Goal: Task Accomplishment & Management: Manage account settings

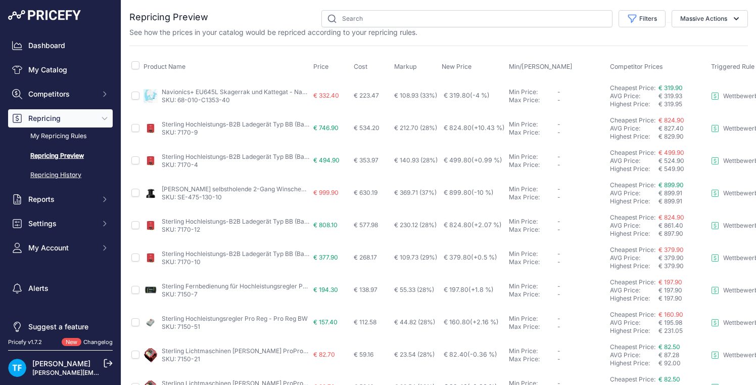
click at [62, 174] on link "Repricing History" at bounding box center [60, 175] width 105 height 18
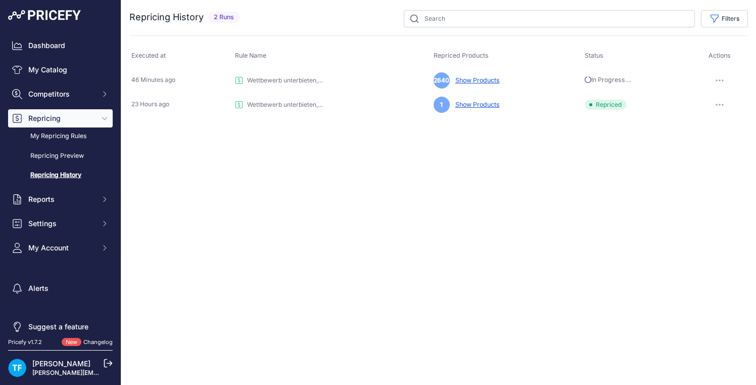
click at [720, 105] on icon "button" at bounding box center [720, 104] width 1 height 1
click at [711, 121] on link "View Details" at bounding box center [714, 126] width 65 height 16
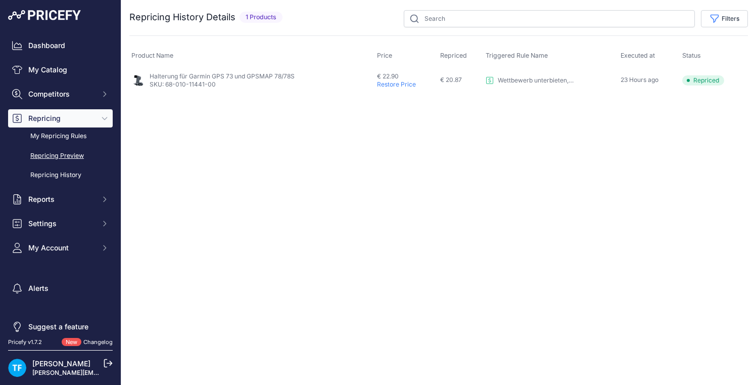
click at [67, 153] on link "Repricing Preview" at bounding box center [60, 156] width 105 height 18
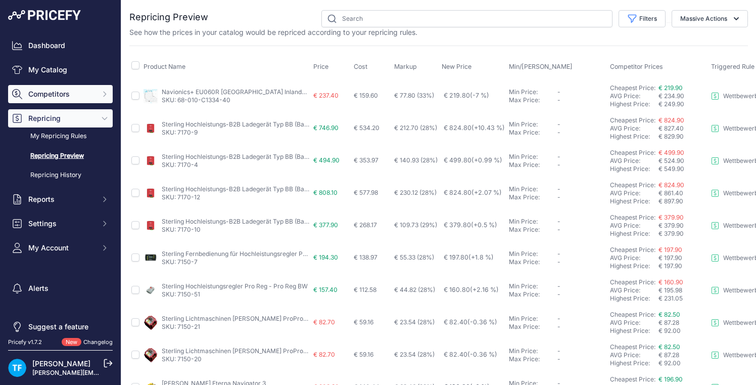
click at [55, 95] on span "Competitors" at bounding box center [61, 94] width 66 height 10
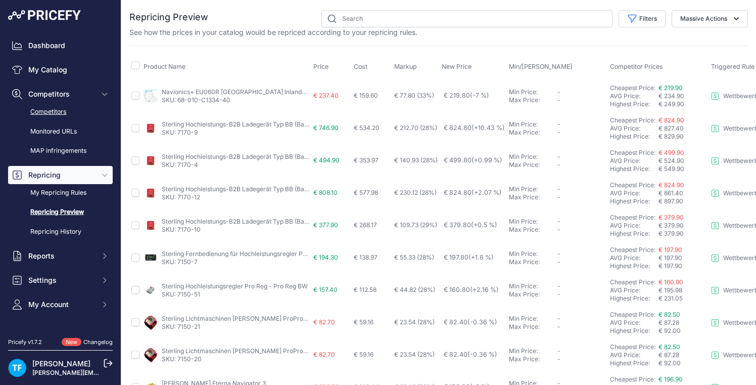
click at [57, 112] on link "Competitors" at bounding box center [60, 112] width 105 height 18
click at [56, 110] on link "Competitors" at bounding box center [60, 112] width 105 height 18
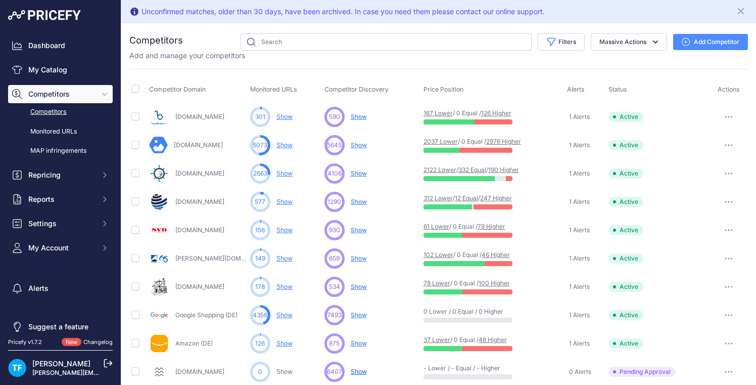
click at [364, 117] on span "Show" at bounding box center [359, 117] width 16 height 8
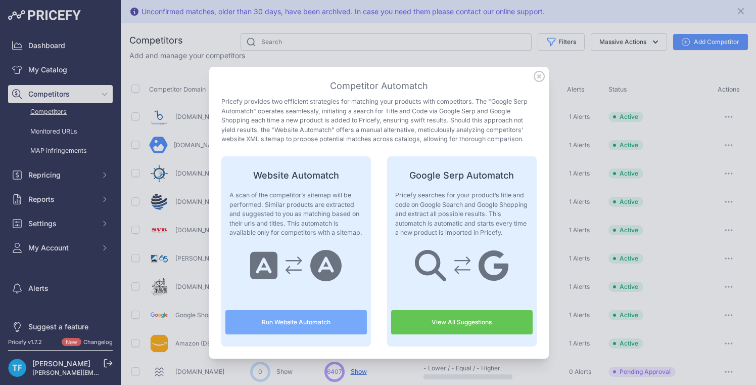
scroll to position [1, 0]
click at [541, 74] on icon at bounding box center [539, 76] width 10 height 10
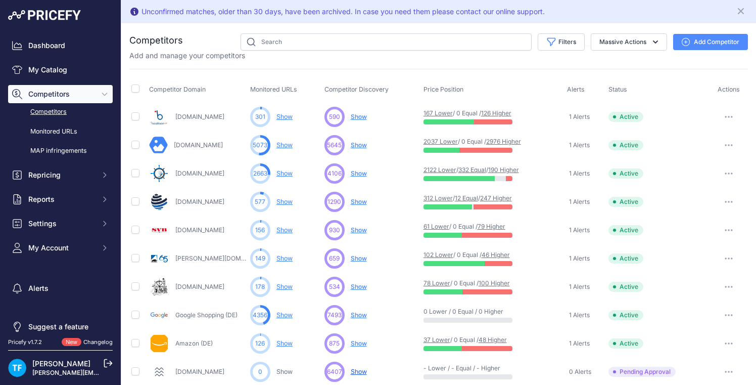
click at [286, 116] on link "Show" at bounding box center [285, 117] width 16 height 8
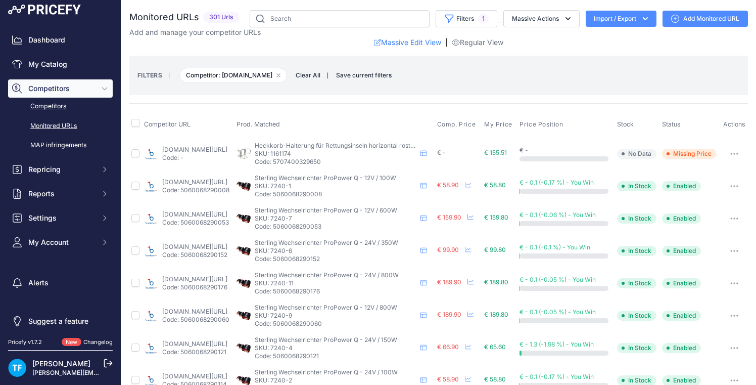
click at [60, 112] on link "Competitors" at bounding box center [60, 107] width 105 height 18
click at [58, 105] on link "Competitors" at bounding box center [60, 106] width 105 height 18
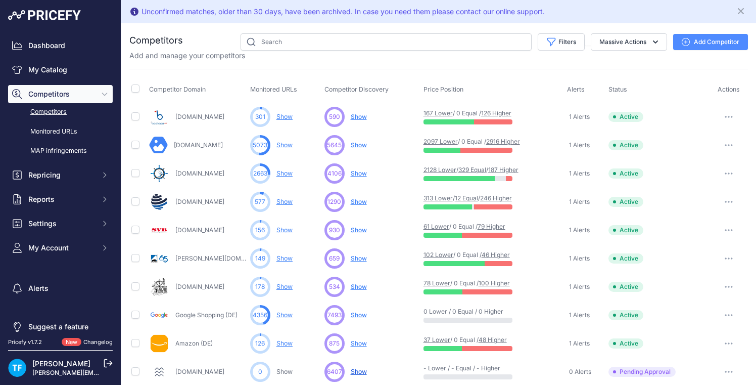
click at [361, 229] on span "Show" at bounding box center [359, 230] width 16 height 8
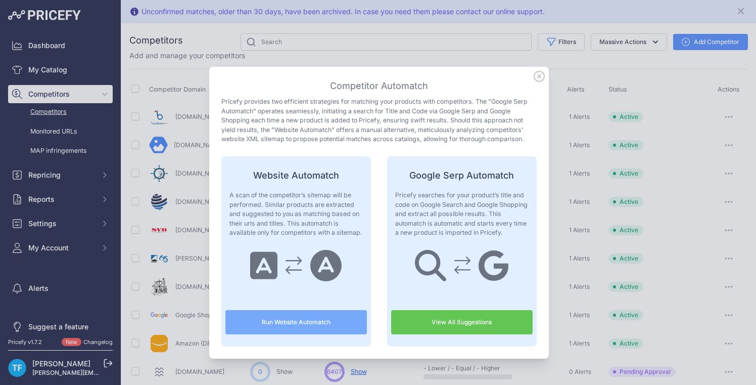
click at [341, 319] on button "Run Website Automatch" at bounding box center [297, 322] width 142 height 24
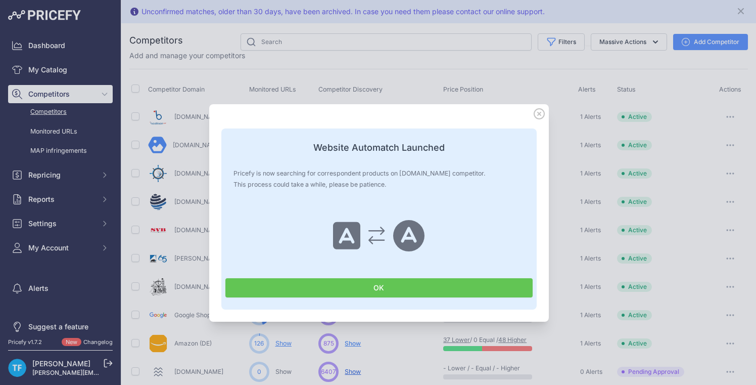
click at [386, 287] on button "OK" at bounding box center [379, 287] width 307 height 19
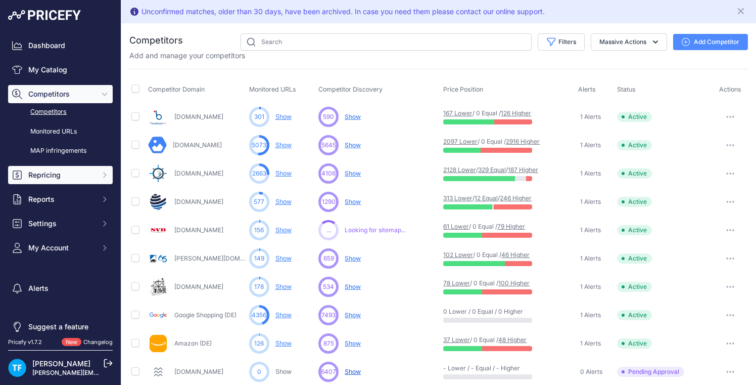
click at [57, 177] on span "Repricing" at bounding box center [61, 175] width 66 height 10
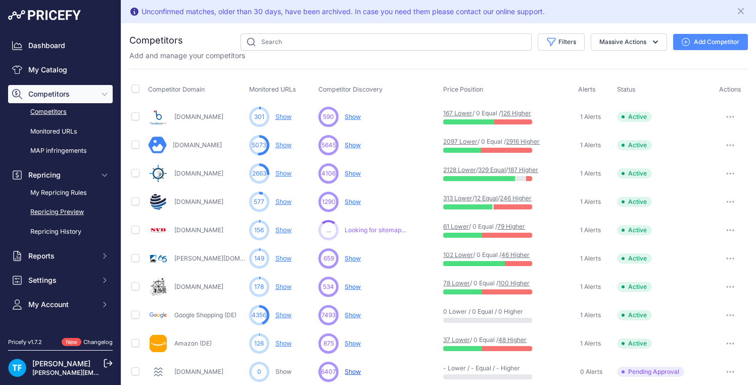
scroll to position [2, 0]
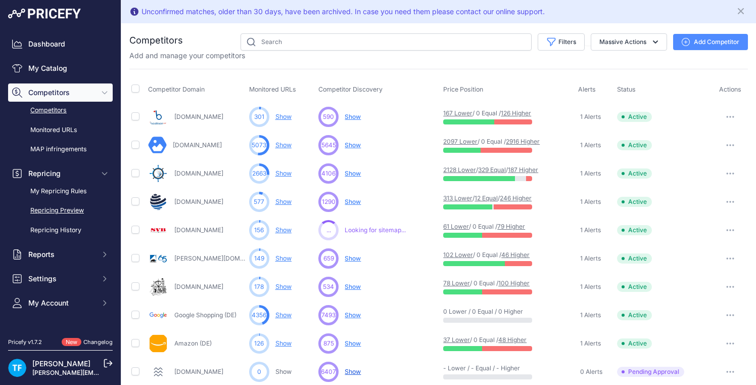
click at [74, 211] on link "Repricing Preview" at bounding box center [60, 211] width 105 height 18
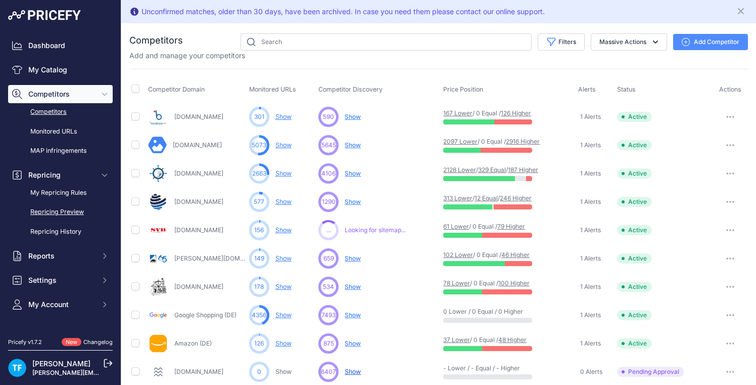
scroll to position [1, 0]
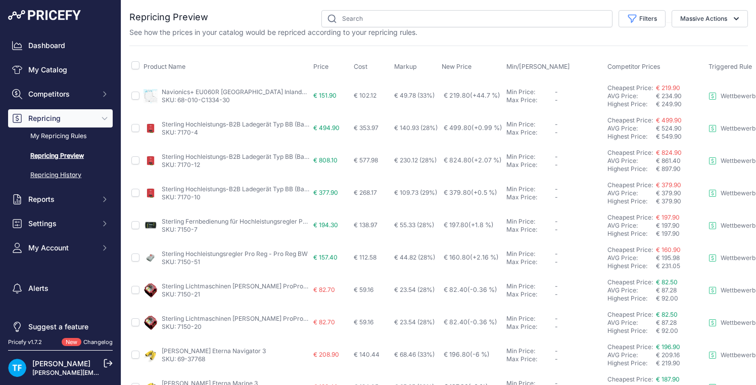
scroll to position [3, 0]
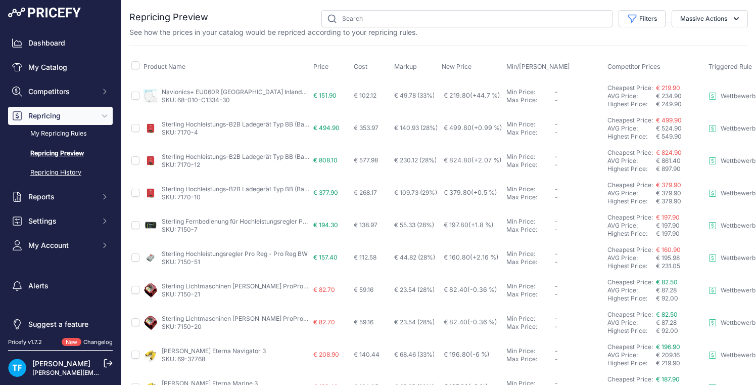
click at [63, 176] on link "Repricing History" at bounding box center [60, 173] width 105 height 18
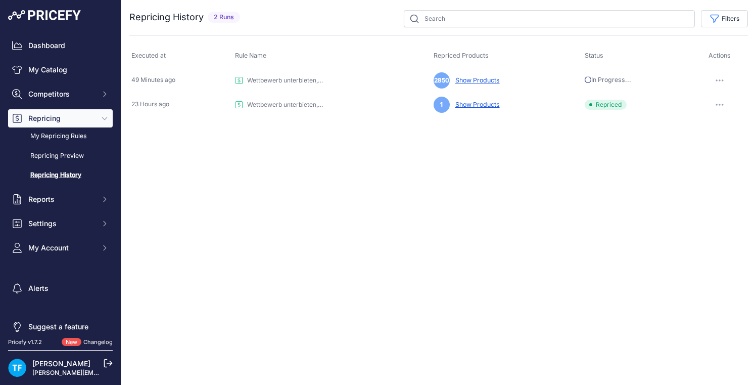
click at [481, 79] on link "Show Products" at bounding box center [476, 80] width 49 height 8
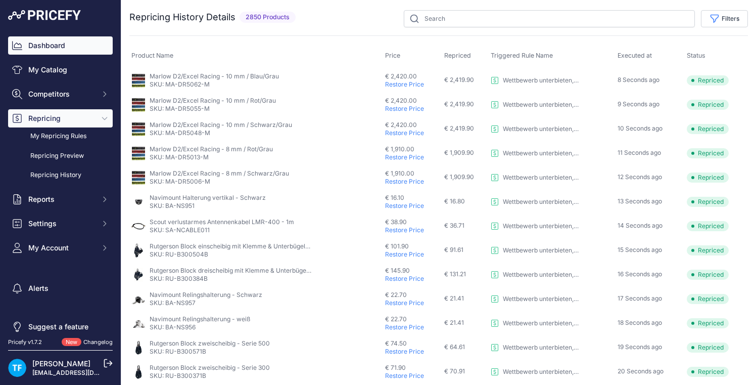
click at [68, 46] on link "Dashboard" at bounding box center [60, 45] width 105 height 18
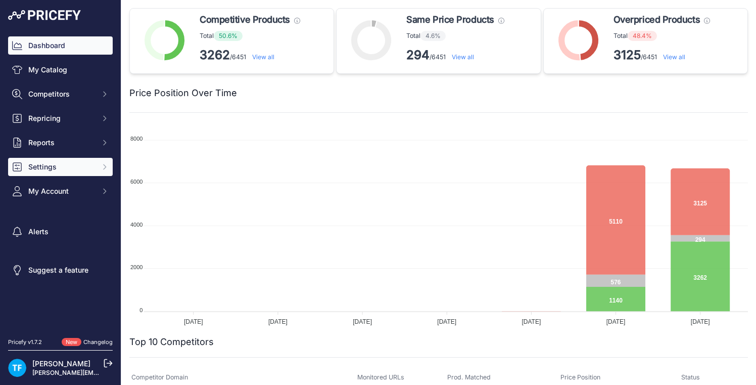
click at [101, 165] on icon "Sidebar" at bounding box center [105, 167] width 8 height 8
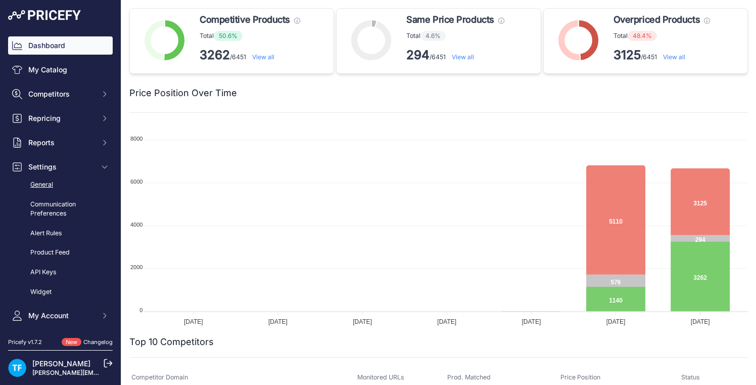
click at [81, 185] on link "General" at bounding box center [60, 185] width 105 height 18
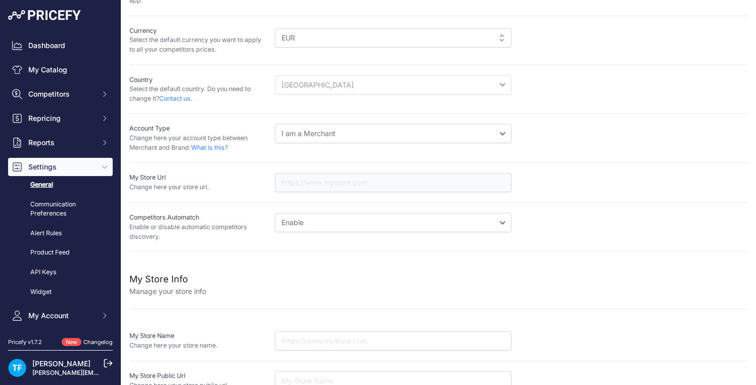
scroll to position [162, 0]
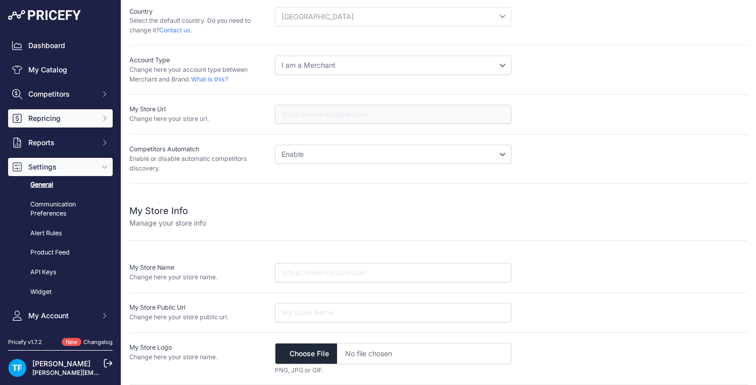
click at [69, 118] on span "Repricing" at bounding box center [61, 118] width 66 height 10
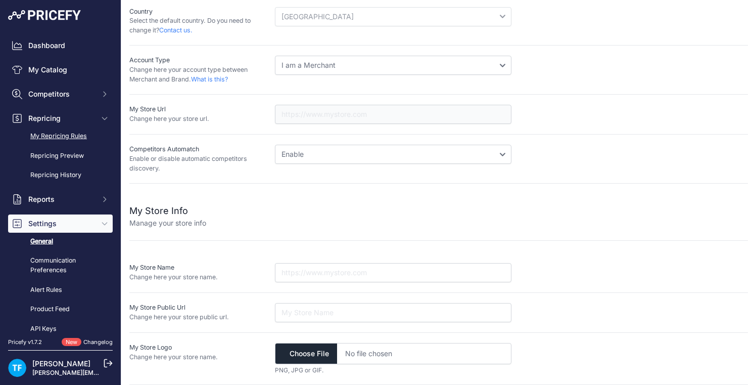
click at [86, 135] on link "My Repricing Rules" at bounding box center [60, 136] width 105 height 18
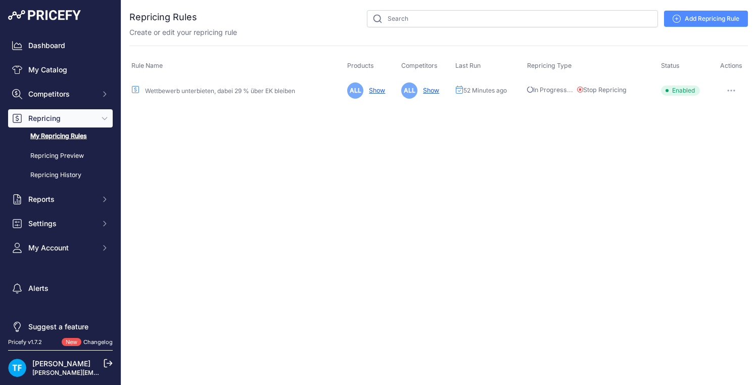
click at [731, 89] on icon "button" at bounding box center [732, 90] width 8 height 2
click at [716, 109] on link "Edit" at bounding box center [714, 112] width 65 height 16
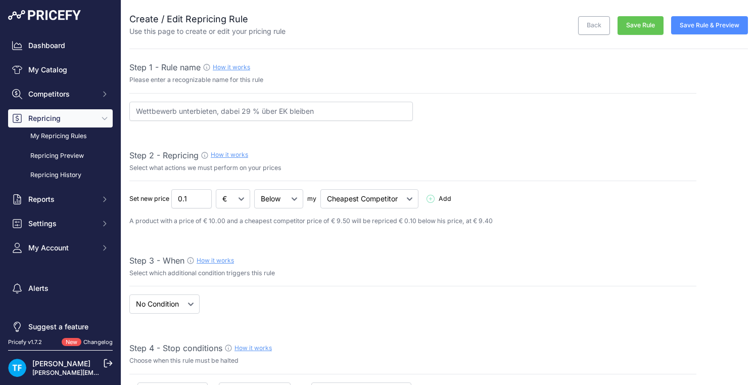
select select "7"
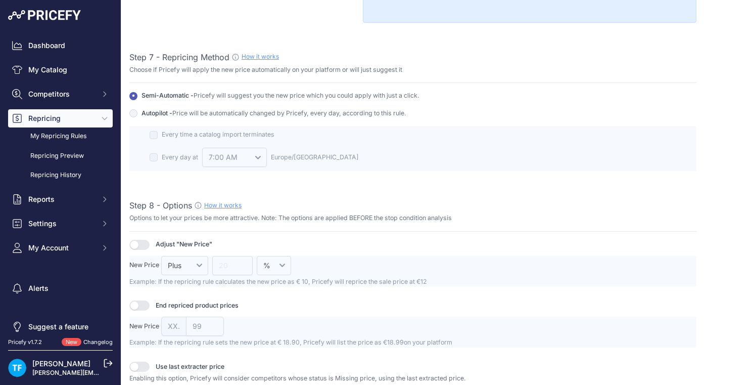
scroll to position [1106, 0]
click at [133, 110] on input "Autopilot - Price will be automatically changed by Pricefy, every day, accordin…" at bounding box center [133, 112] width 8 height 8
radio input "true"
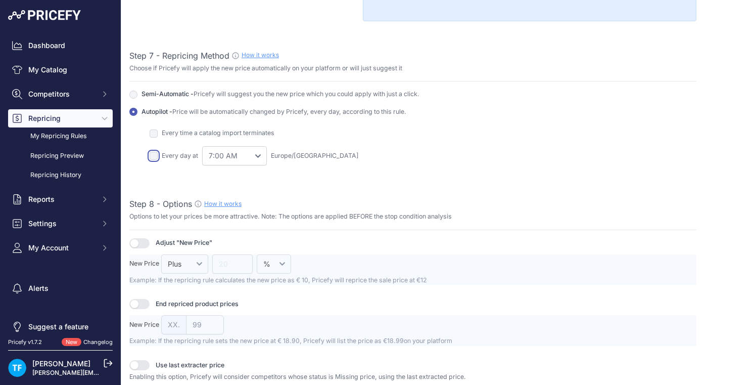
click at [155, 153] on input "checkbox" at bounding box center [154, 156] width 8 height 8
checkbox input "true"
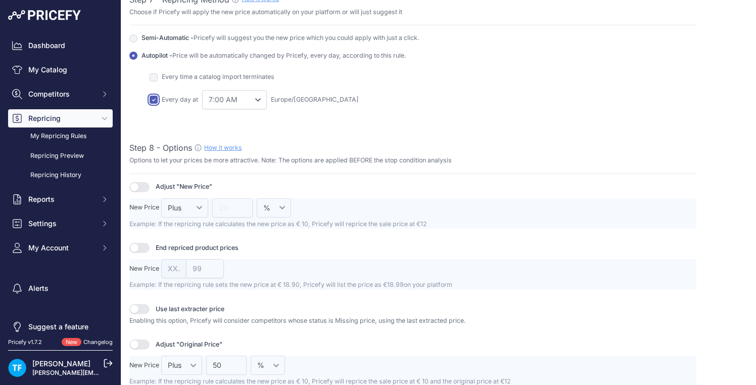
scroll to position [1172, 0]
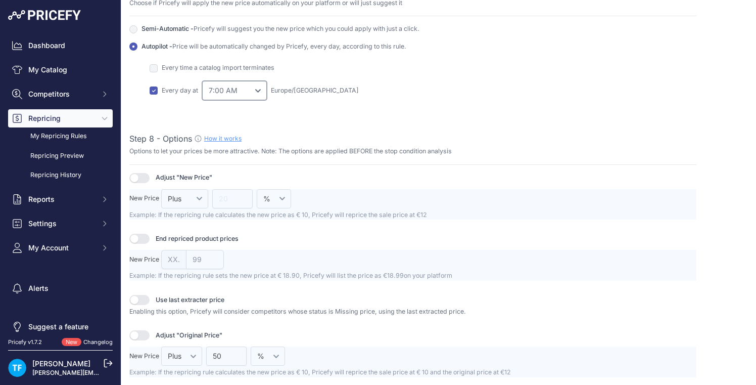
click at [256, 91] on select "0:00 AM 1:00 AM 2:00 AM" at bounding box center [234, 90] width 65 height 19
select select "5"
click at [202, 81] on select "0:00 AM 1:00 AM 2:00 AM" at bounding box center [234, 90] width 65 height 19
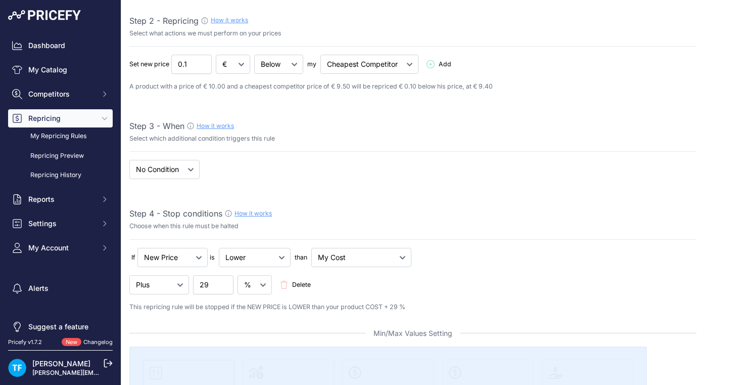
scroll to position [0, 0]
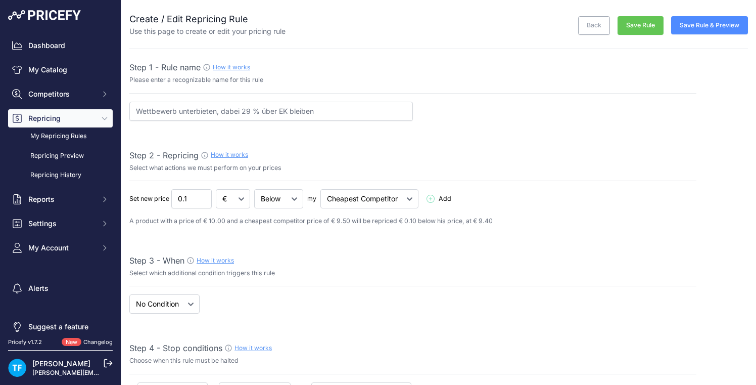
click at [646, 24] on button "Save Rule" at bounding box center [641, 25] width 46 height 19
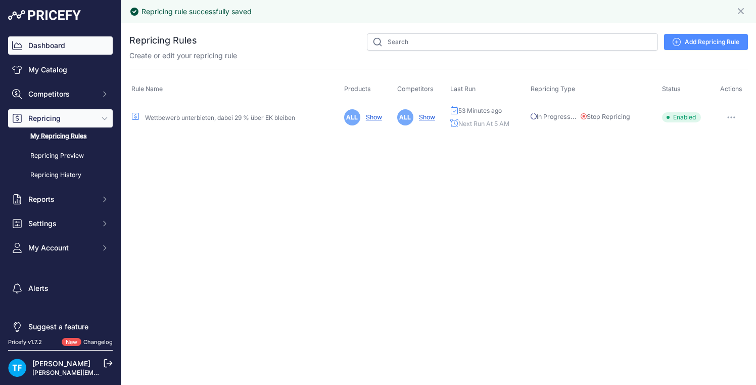
click at [60, 45] on link "Dashboard" at bounding box center [60, 45] width 105 height 18
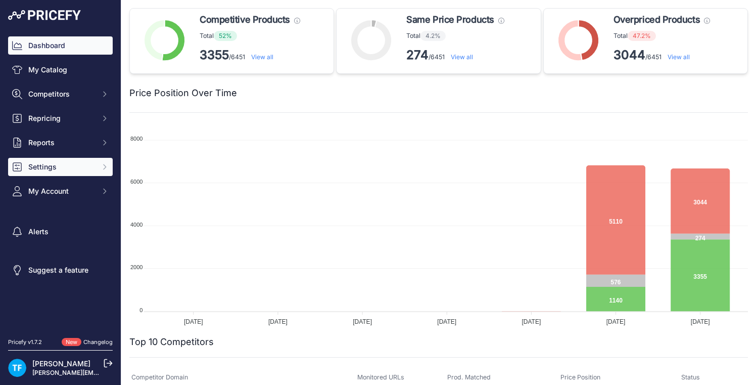
click at [58, 168] on span "Settings" at bounding box center [61, 167] width 66 height 10
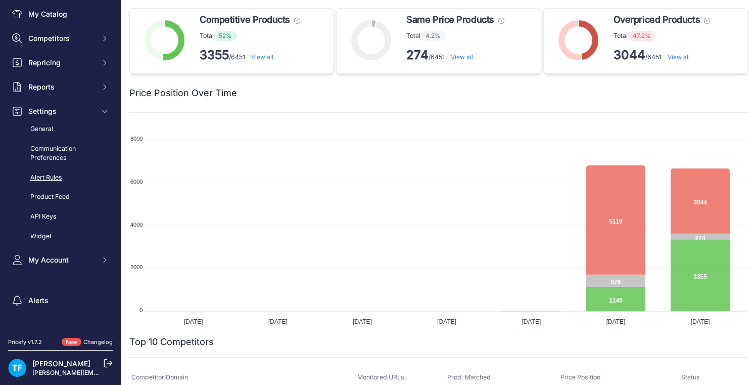
scroll to position [78, 0]
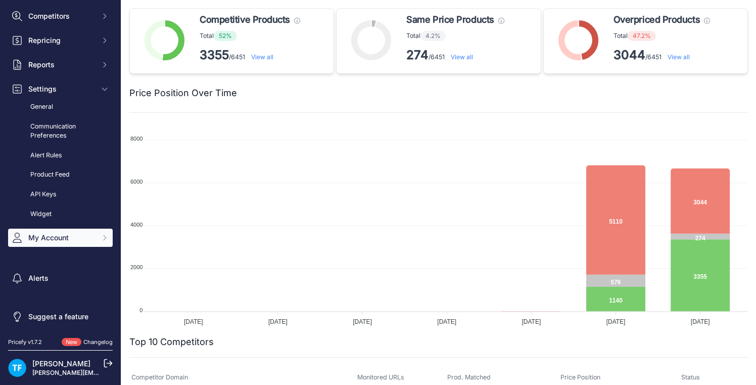
click at [79, 239] on span "My Account" at bounding box center [61, 238] width 66 height 10
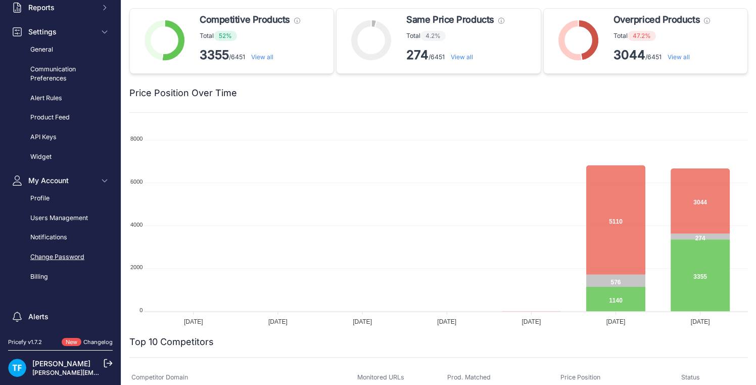
scroll to position [173, 0]
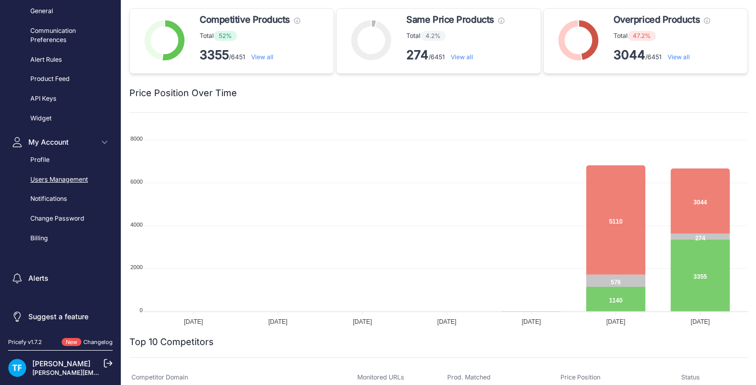
click at [63, 179] on link "Users Management" at bounding box center [60, 180] width 105 height 18
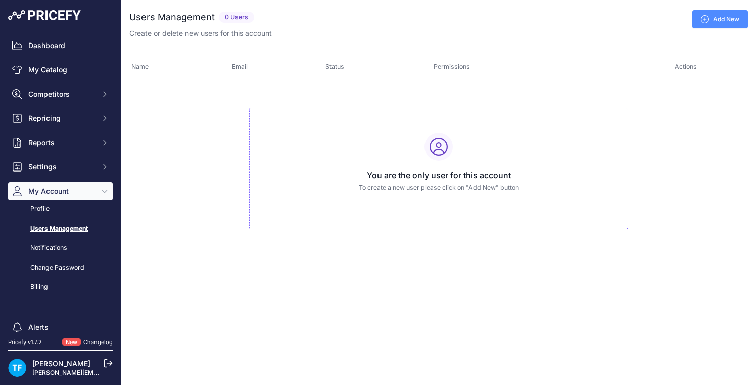
click at [723, 20] on link "Add New" at bounding box center [721, 19] width 56 height 18
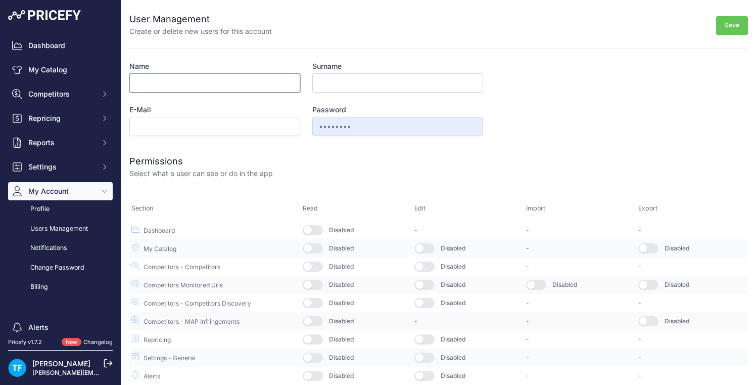
click at [252, 84] on input "Name" at bounding box center [214, 82] width 171 height 19
type input "[PERSON_NAME]"
type input "Aster"
drag, startPoint x: 155, startPoint y: 126, endPoint x: 243, endPoint y: 127, distance: 88.0
click at [243, 127] on input "post@hannes-camper.de" at bounding box center [214, 126] width 171 height 19
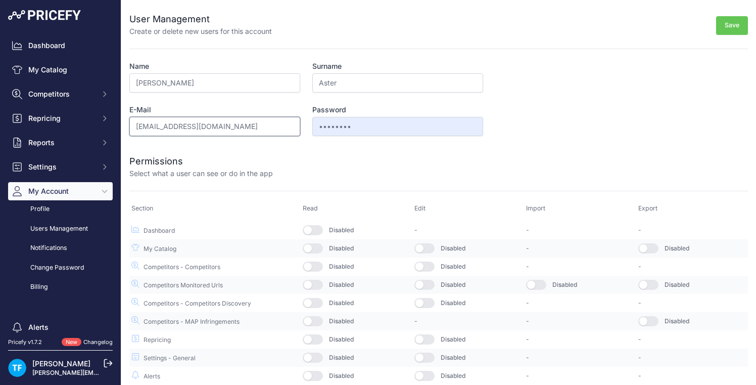
scroll to position [18, 0]
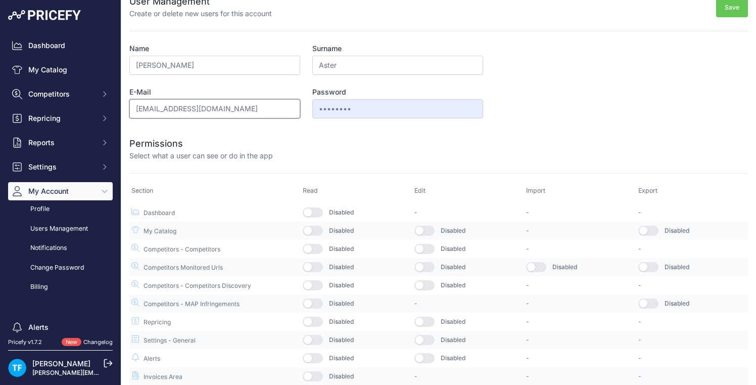
type input "[EMAIL_ADDRESS][DOMAIN_NAME]"
click at [315, 210] on button "button" at bounding box center [313, 212] width 20 height 10
click at [318, 229] on button "button" at bounding box center [313, 231] width 20 height 10
click at [316, 248] on button "button" at bounding box center [313, 249] width 20 height 10
drag, startPoint x: 316, startPoint y: 265, endPoint x: 317, endPoint y: 272, distance: 6.6
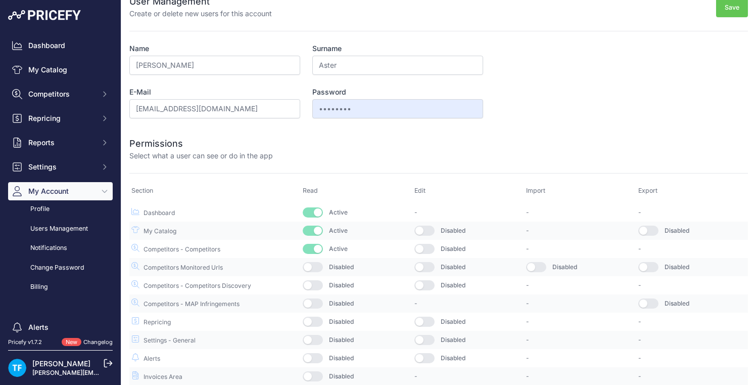
click at [316, 266] on button "button" at bounding box center [313, 267] width 20 height 10
click at [319, 284] on button "button" at bounding box center [313, 285] width 20 height 10
click at [317, 303] on button "button" at bounding box center [313, 303] width 20 height 10
click at [319, 321] on button "button" at bounding box center [313, 322] width 20 height 10
click at [319, 373] on button "button" at bounding box center [313, 376] width 20 height 10
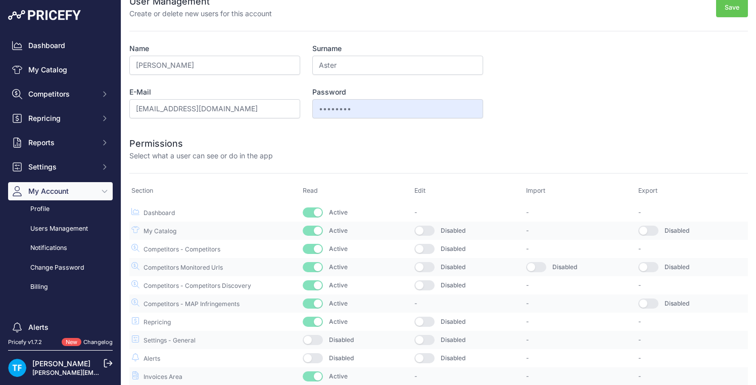
click at [741, 4] on button "Save" at bounding box center [732, 7] width 32 height 19
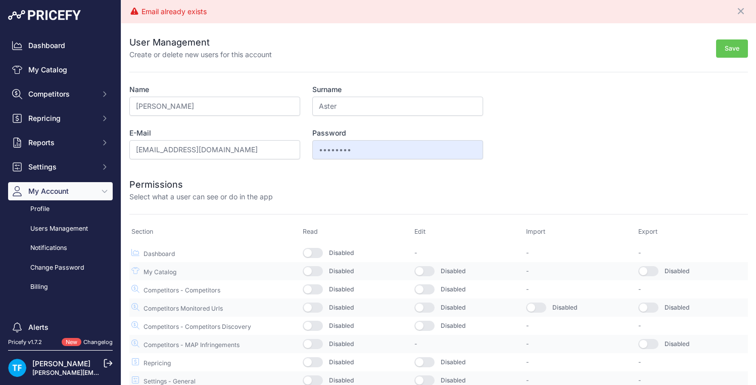
click at [733, 47] on button "Save" at bounding box center [732, 48] width 32 height 19
drag, startPoint x: 157, startPoint y: 149, endPoint x: 229, endPoint y: 150, distance: 71.8
click at [229, 150] on input "[EMAIL_ADDRESS][DOMAIN_NAME]" at bounding box center [214, 149] width 171 height 19
type input "post@hannes-camper.de"
click at [520, 151] on form "User Management Create or delete new users for this account Save Name Tim Surna…" at bounding box center [438, 224] width 619 height 403
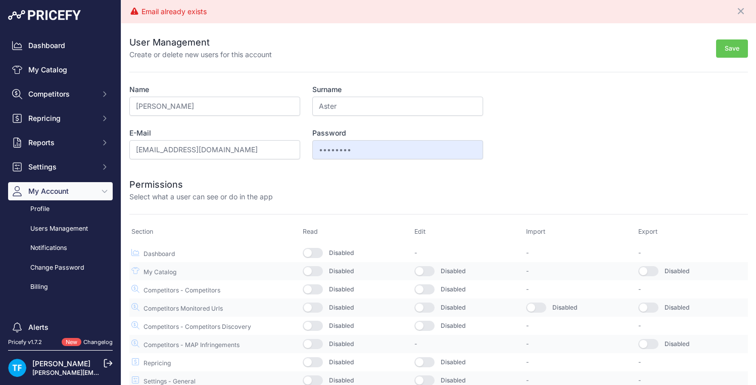
click at [318, 254] on button "button" at bounding box center [313, 253] width 20 height 10
click at [733, 50] on button "Save" at bounding box center [732, 48] width 32 height 19
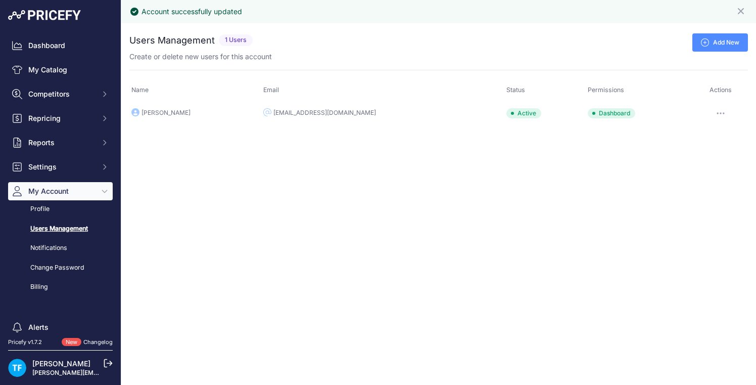
click at [715, 111] on button "button" at bounding box center [721, 113] width 20 height 14
click at [704, 131] on link "Edit" at bounding box center [714, 134] width 65 height 16
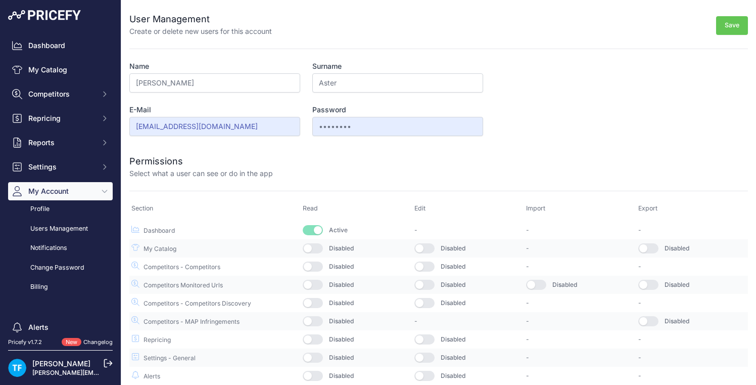
drag, startPoint x: 313, startPoint y: 249, endPoint x: 319, endPoint y: 254, distance: 7.5
click at [314, 249] on button "button" at bounding box center [313, 248] width 20 height 10
click at [313, 266] on button "button" at bounding box center [313, 266] width 20 height 10
click at [321, 301] on button "button" at bounding box center [313, 303] width 20 height 10
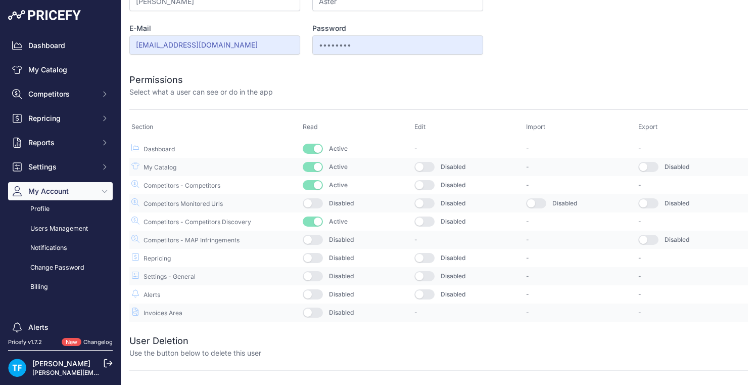
scroll to position [82, 0]
click at [321, 256] on button "button" at bounding box center [313, 257] width 20 height 10
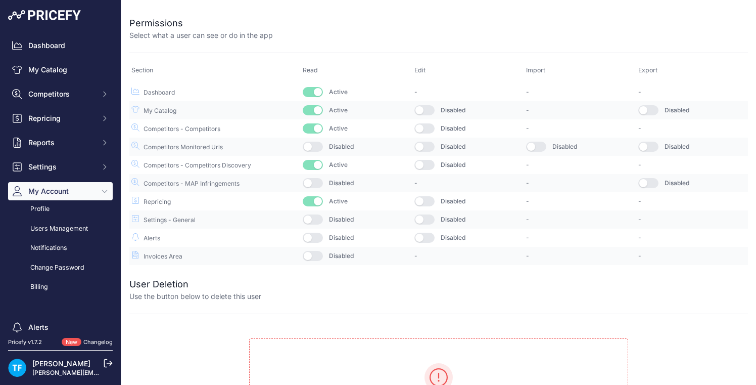
scroll to position [0, 0]
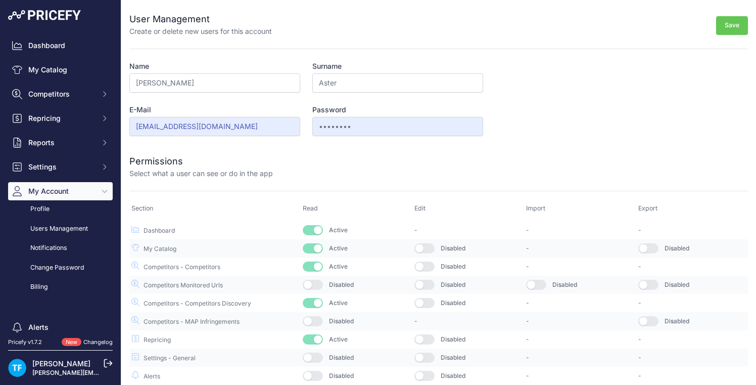
click at [742, 26] on button "Save" at bounding box center [732, 25] width 32 height 19
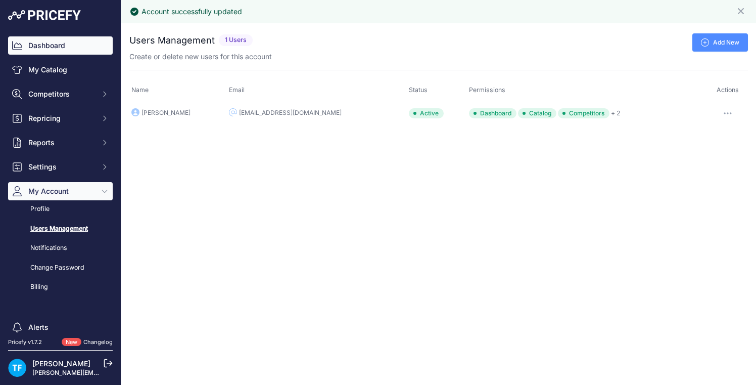
click at [48, 46] on link "Dashboard" at bounding box center [60, 45] width 105 height 18
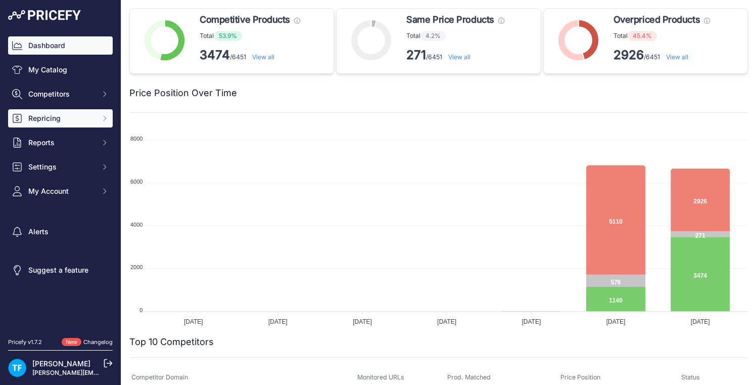
click at [103, 119] on icon "Sidebar" at bounding box center [105, 118] width 8 height 8
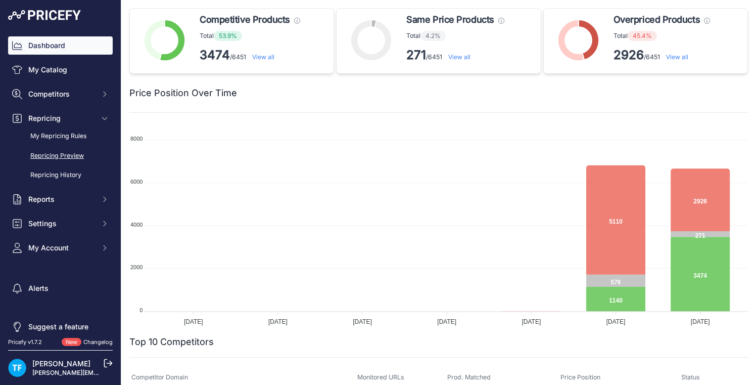
click at [74, 151] on link "Repricing Preview" at bounding box center [60, 156] width 105 height 18
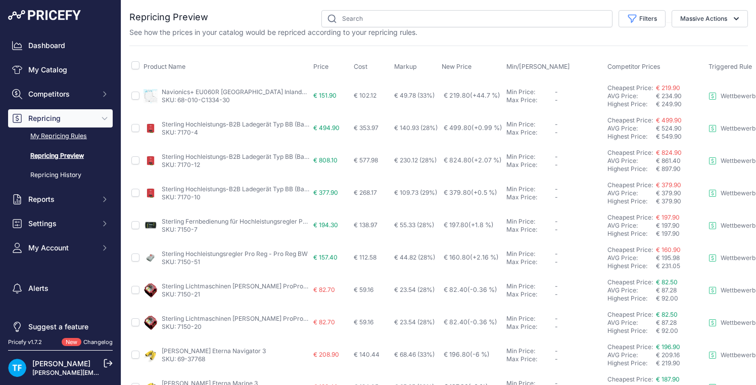
click at [79, 136] on link "My Repricing Rules" at bounding box center [60, 136] width 105 height 18
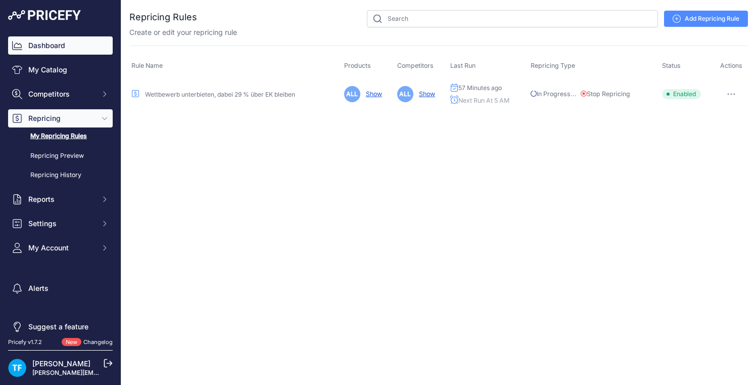
click at [59, 46] on link "Dashboard" at bounding box center [60, 45] width 105 height 18
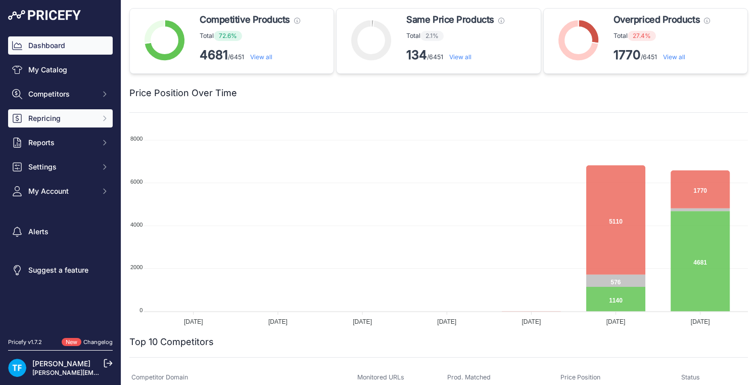
click at [62, 120] on span "Repricing" at bounding box center [61, 118] width 66 height 10
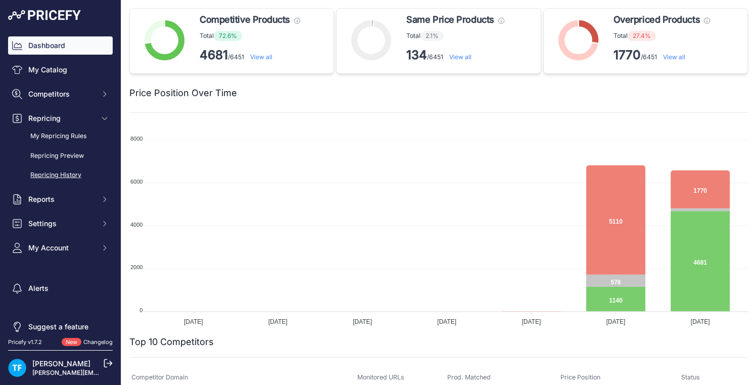
click at [69, 173] on link "Repricing History" at bounding box center [60, 175] width 105 height 18
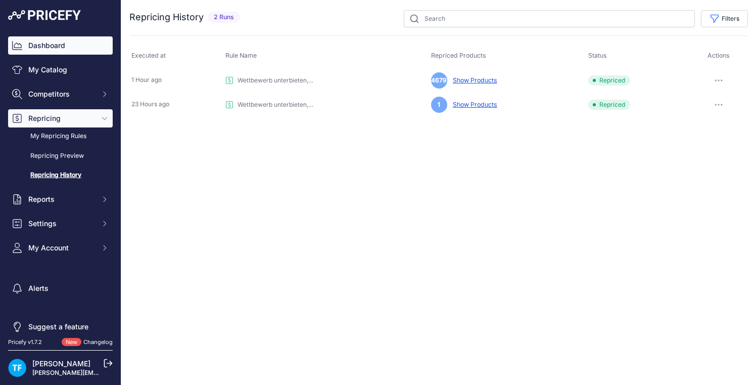
click at [75, 52] on link "Dashboard" at bounding box center [60, 45] width 105 height 18
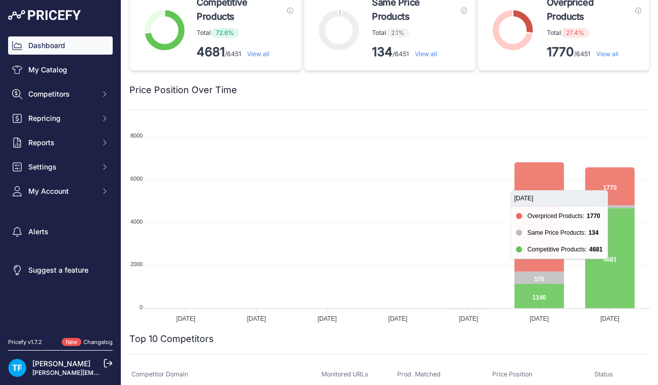
scroll to position [25, 0]
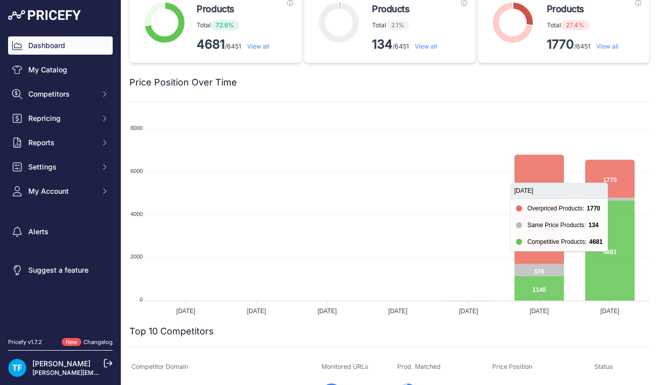
click at [612, 181] on icon at bounding box center [611, 179] width 50 height 38
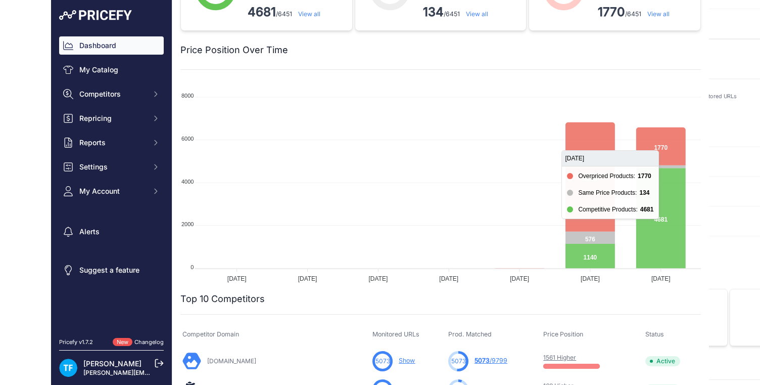
scroll to position [0, 0]
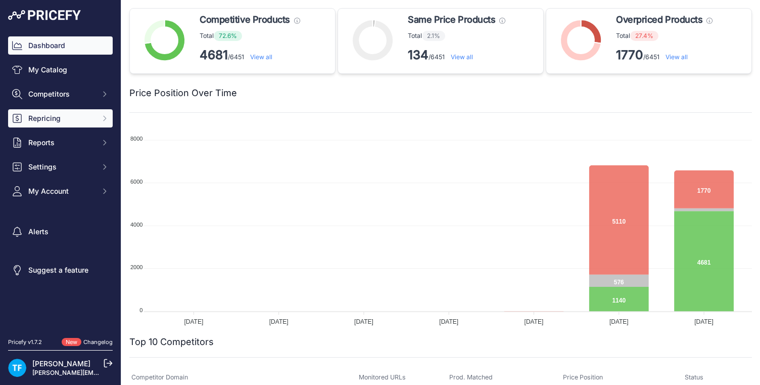
click at [68, 117] on span "Repricing" at bounding box center [61, 118] width 66 height 10
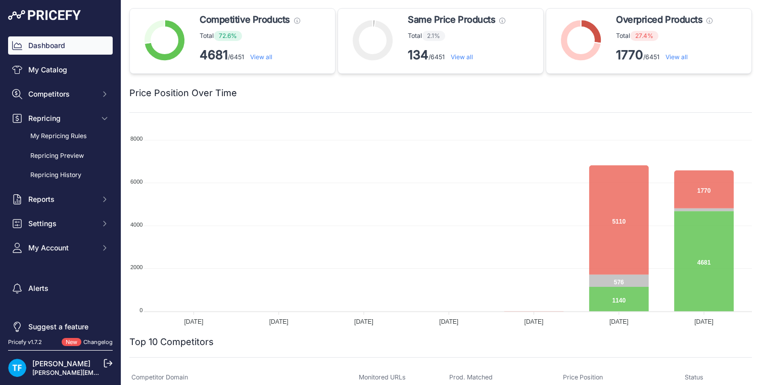
click at [684, 57] on link "View all" at bounding box center [677, 57] width 22 height 8
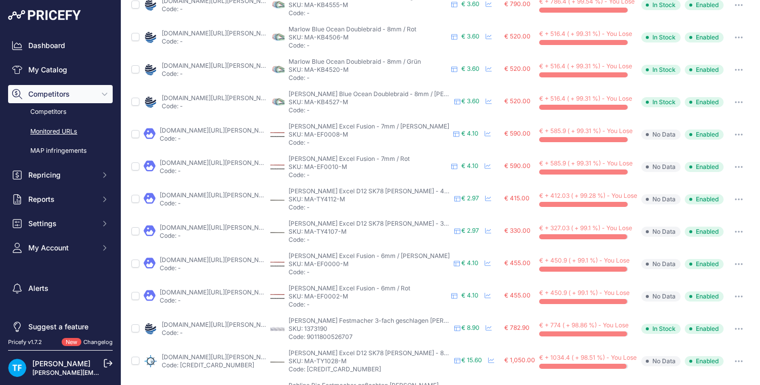
scroll to position [389, 0]
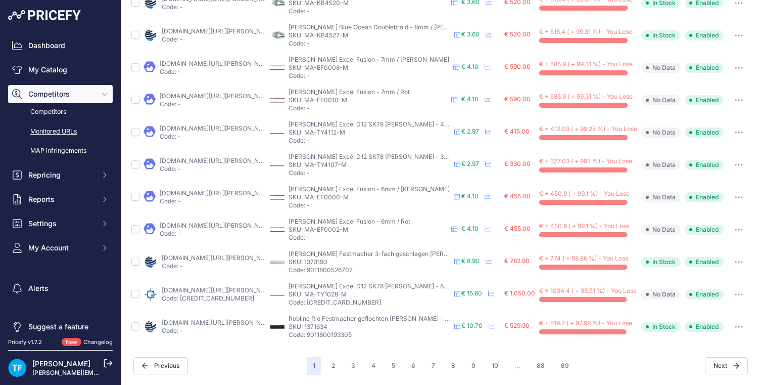
drag, startPoint x: 288, startPoint y: 156, endPoint x: 384, endPoint y: 162, distance: 96.3
click at [384, 162] on div "Marlow Excel D12 SK78 schwarz - 3mm Marlow Excel D12 SK78 schwarz - 3mm SKU: MA…" at bounding box center [370, 165] width 162 height 24
click at [420, 160] on p "Marlow Excel D12 SK78 schwarz - 3mm" at bounding box center [370, 157] width 162 height 8
click at [411, 157] on p "Marlow Excel D12 SK78 schwarz - 3mm" at bounding box center [370, 157] width 162 height 8
click at [327, 156] on span "Marlow Excel D12 SK78 schwarz - 3mm" at bounding box center [372, 157] width 166 height 8
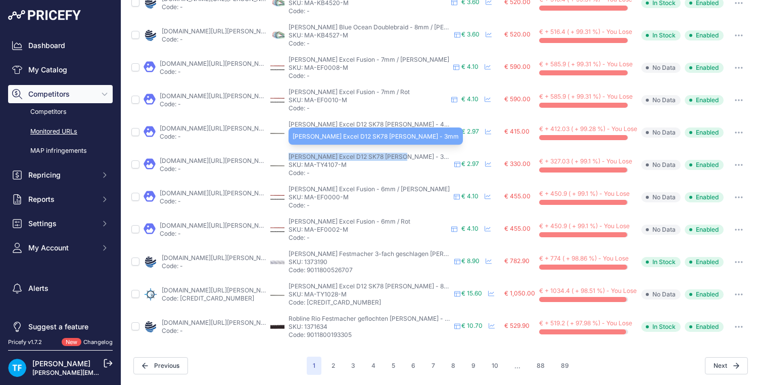
drag, startPoint x: 289, startPoint y: 157, endPoint x: 401, endPoint y: 158, distance: 111.8
click at [401, 158] on span "Marlow Excel D12 SK78 schwarz - 3mm" at bounding box center [372, 157] width 166 height 8
copy span "Marlow Excel D12 SK78 schwarz - 3mm"
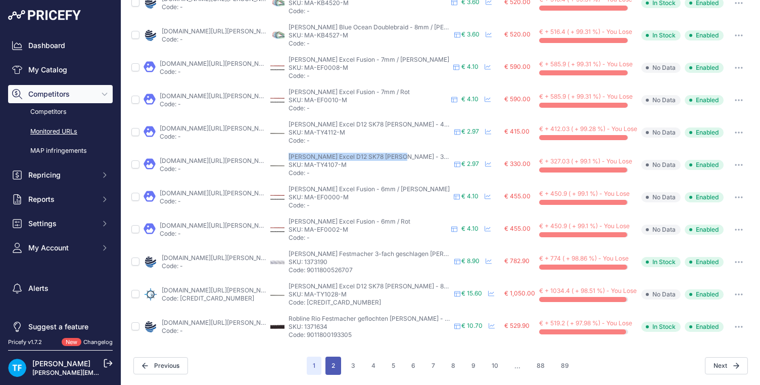
click at [340, 364] on button "2" at bounding box center [334, 365] width 16 height 18
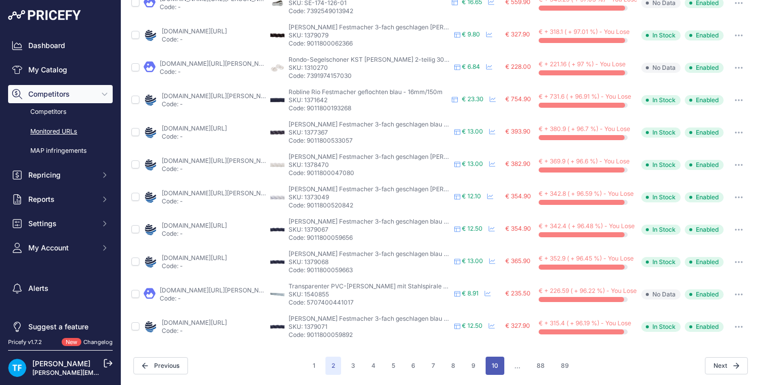
scroll to position [389, 0]
click at [496, 365] on button "10" at bounding box center [495, 365] width 19 height 18
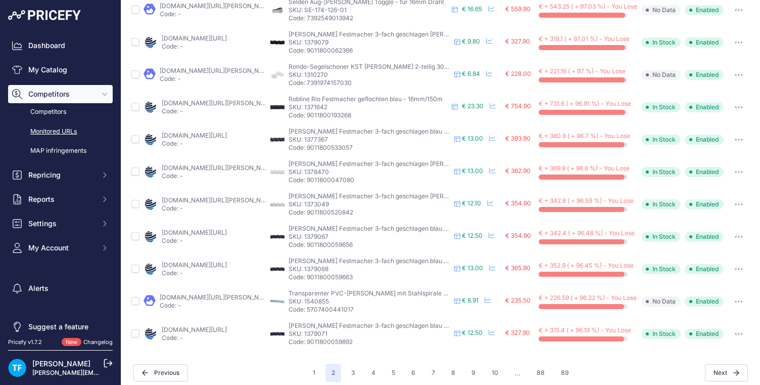
scroll to position [404, 0]
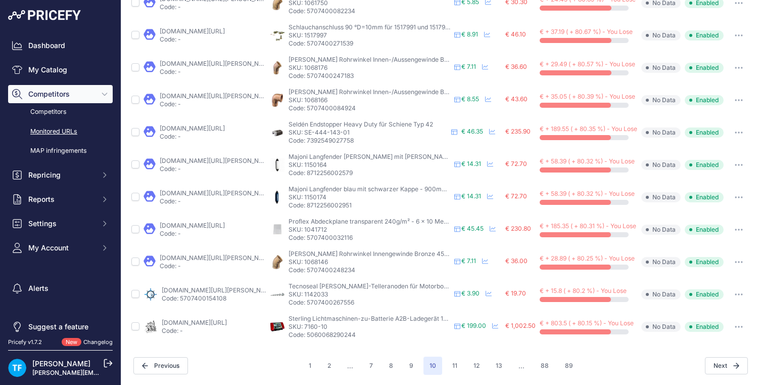
scroll to position [404, 0]
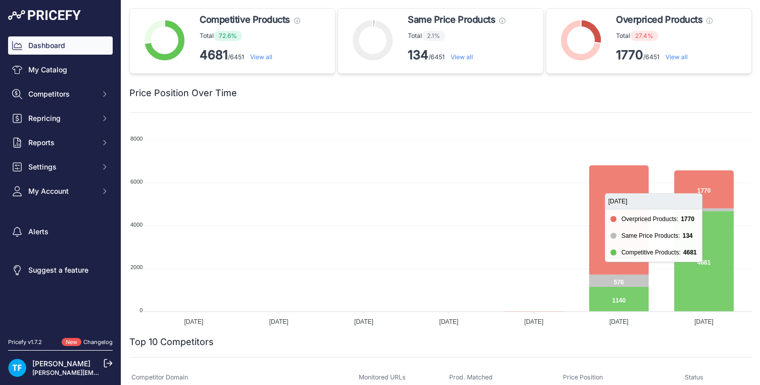
click at [715, 196] on icon at bounding box center [705, 189] width 60 height 38
click at [707, 189] on icon at bounding box center [705, 189] width 60 height 38
click at [665, 219] on foreignobject at bounding box center [440, 226] width 623 height 202
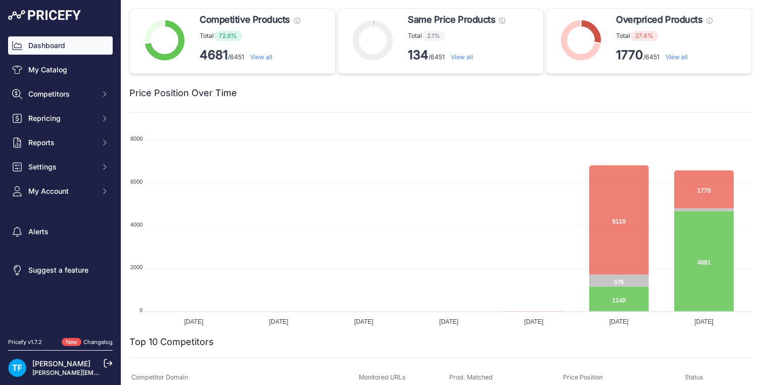
click at [682, 57] on link "View all" at bounding box center [677, 57] width 22 height 8
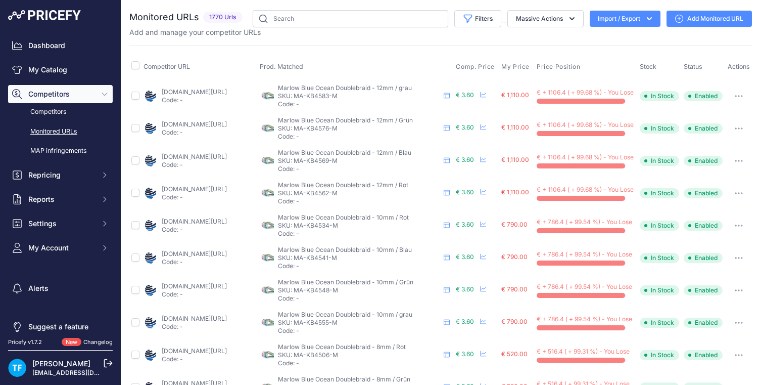
click at [223, 95] on link "hansenautic.de/43738/marlow-blue-ocean-doublebraid-10mm-gruen/?prirule_jdsnikfk…" at bounding box center [194, 92] width 65 height 8
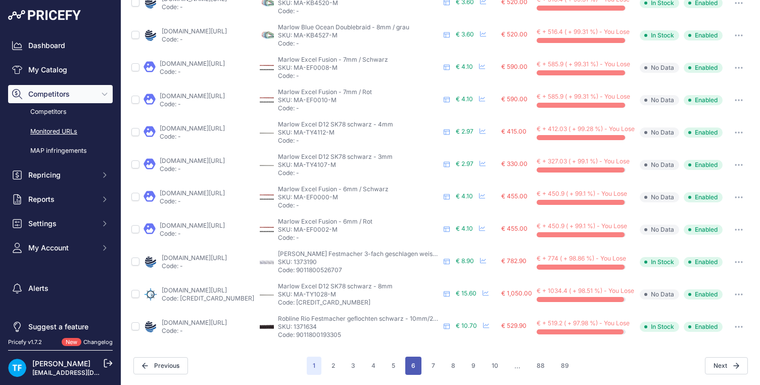
click at [412, 366] on button "6" at bounding box center [414, 365] width 16 height 18
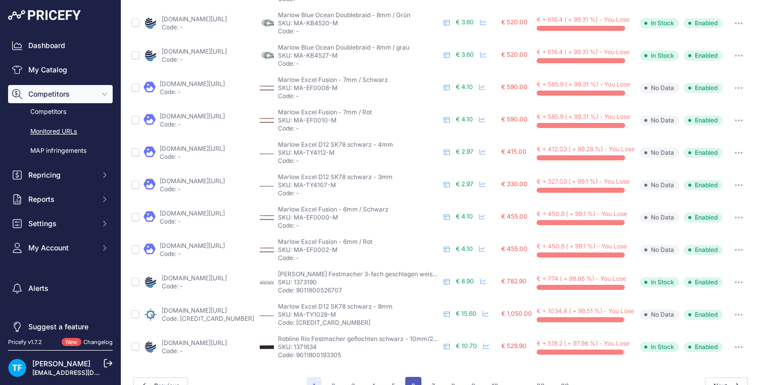
scroll to position [415, 0]
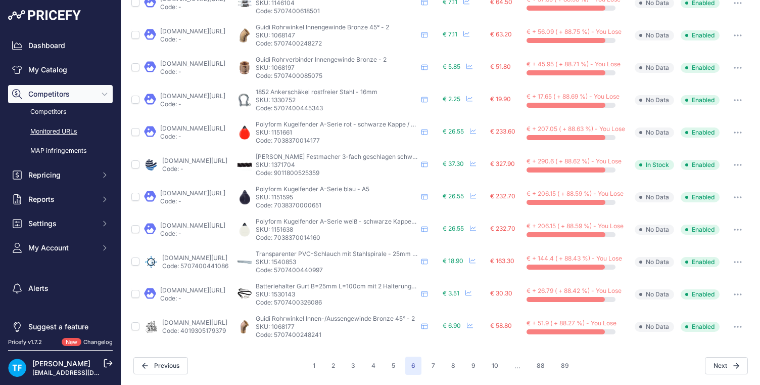
scroll to position [389, 0]
click at [744, 197] on button "button" at bounding box center [738, 197] width 20 height 14
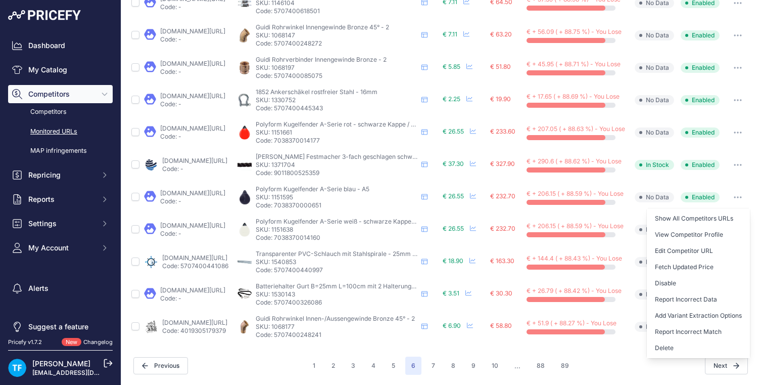
click at [312, 197] on p "SKU: 1151595" at bounding box center [337, 197] width 162 height 8
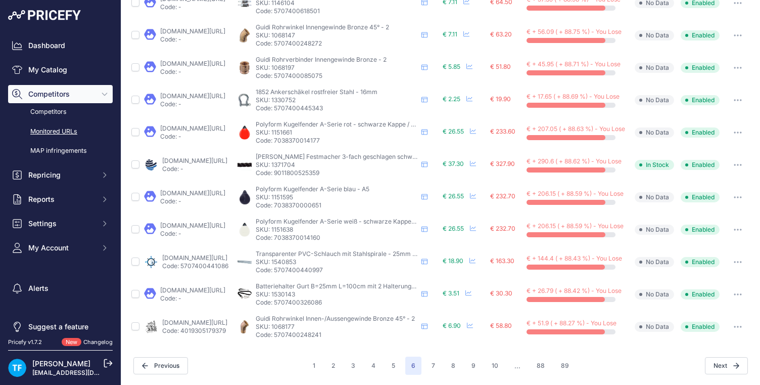
click at [312, 197] on p "SKU: 1151595" at bounding box center [337, 197] width 162 height 8
copy p "1151595"
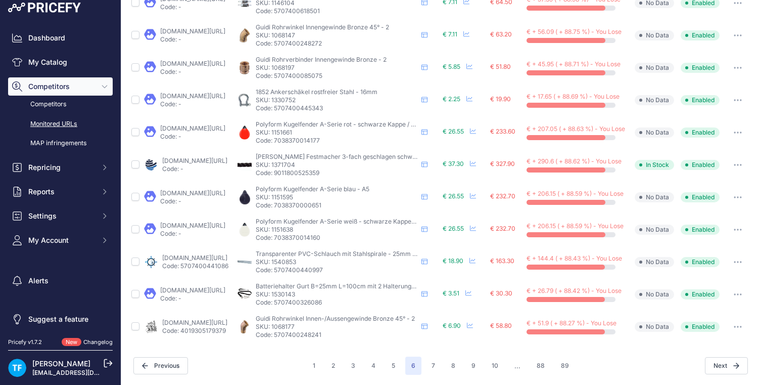
scroll to position [9, 0]
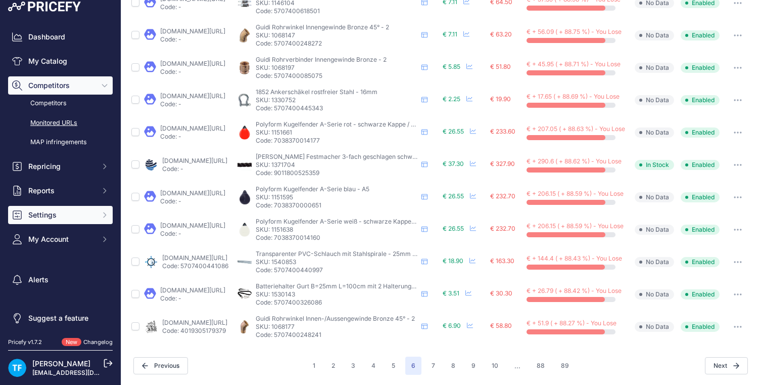
click at [82, 217] on span "Settings" at bounding box center [61, 215] width 66 height 10
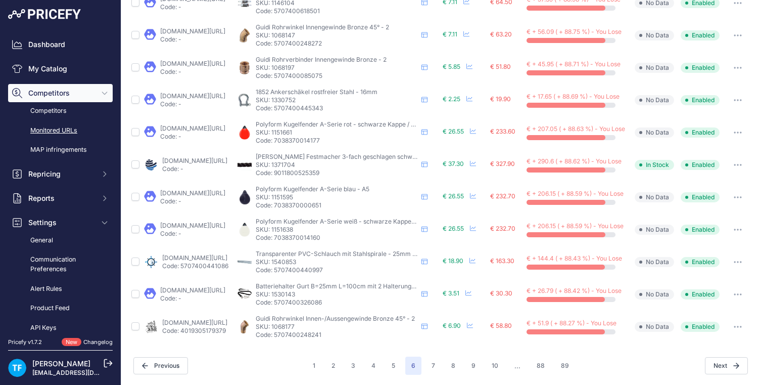
scroll to position [2, 0]
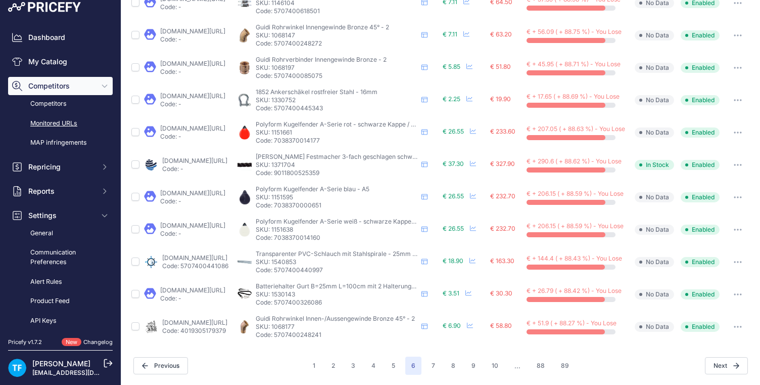
click at [67, 175] on div "Dashboard My Catalog Competitors Competitors Monitored URLs MAP infringements R…" at bounding box center [60, 200] width 105 height 345
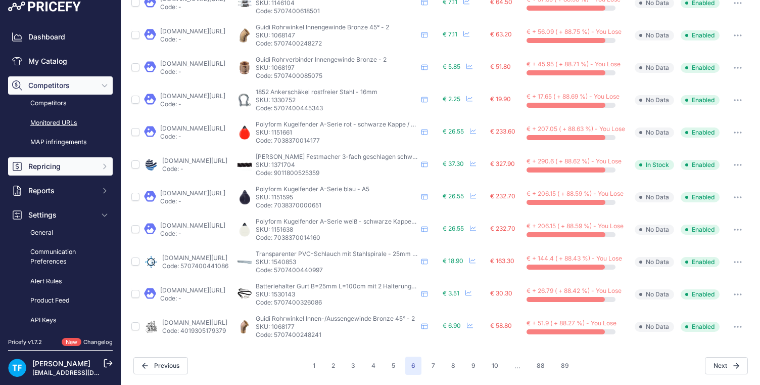
scroll to position [8, 0]
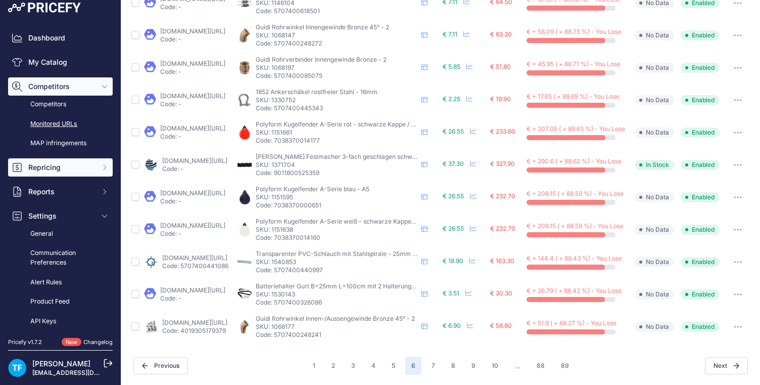
click at [67, 169] on span "Repricing" at bounding box center [61, 167] width 66 height 10
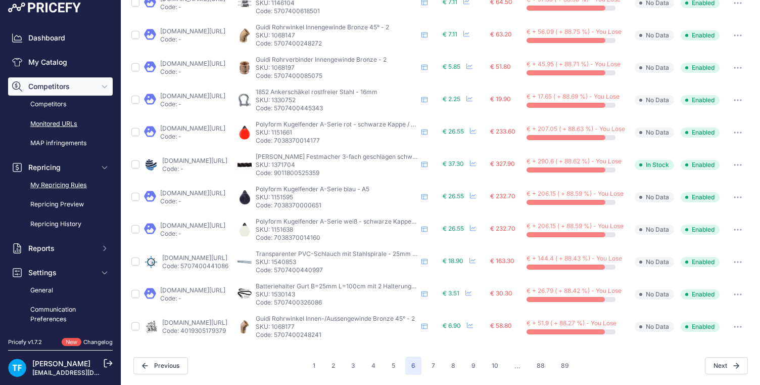
click at [83, 186] on link "My Repricing Rules" at bounding box center [60, 185] width 105 height 18
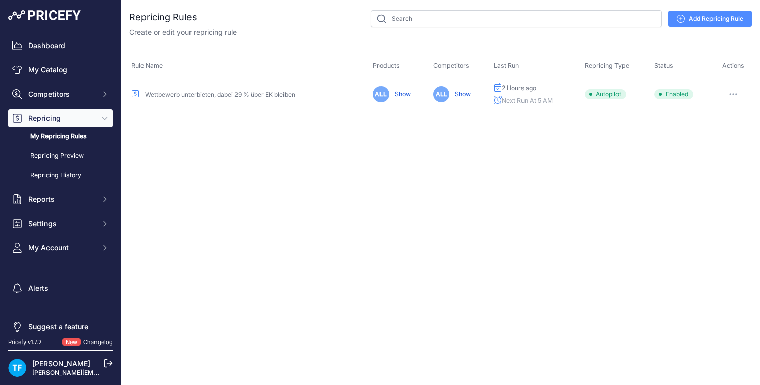
click at [734, 94] on icon "button" at bounding box center [733, 94] width 1 height 1
click at [705, 113] on link "Edit" at bounding box center [718, 115] width 65 height 16
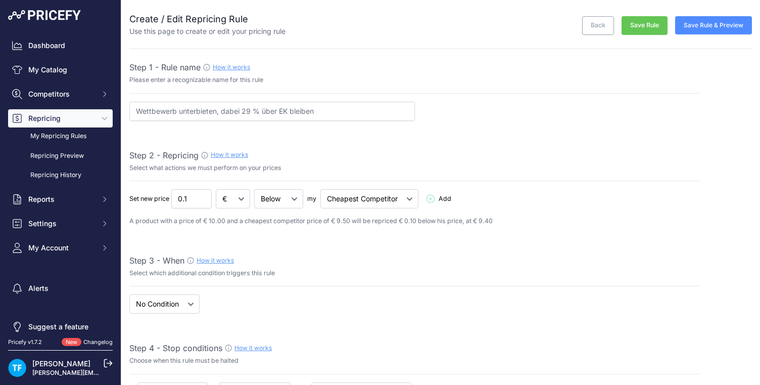
select select "5"
click at [74, 229] on button "Settings" at bounding box center [60, 223] width 105 height 18
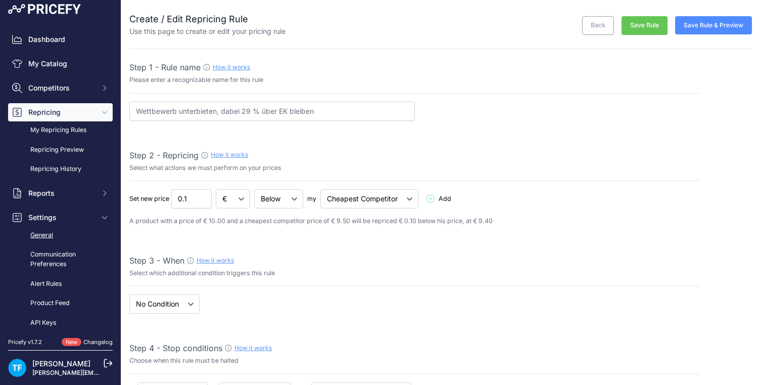
click at [78, 239] on link "General" at bounding box center [60, 236] width 105 height 18
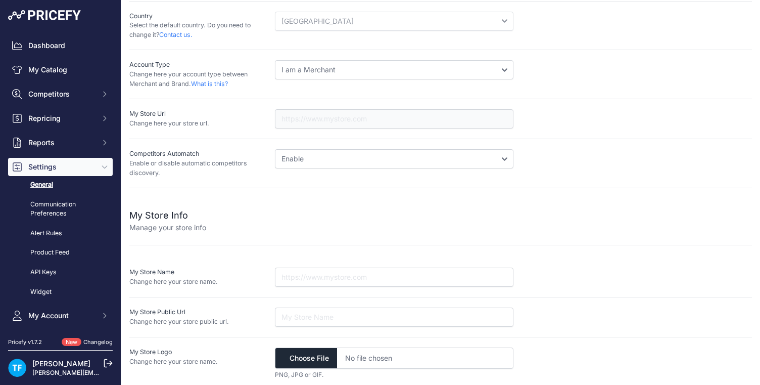
scroll to position [162, 0]
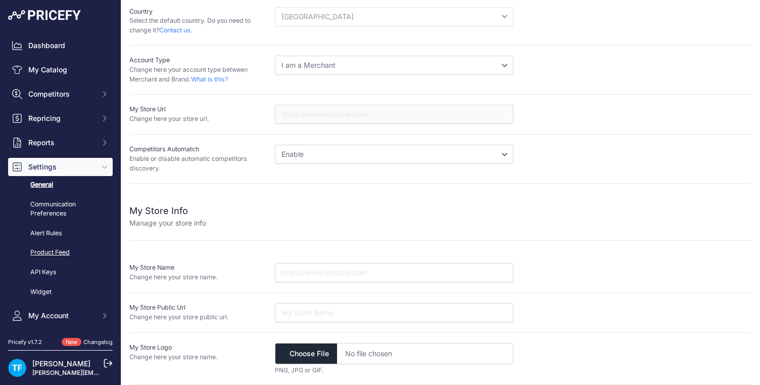
click at [61, 252] on link "Product Feed" at bounding box center [60, 253] width 105 height 18
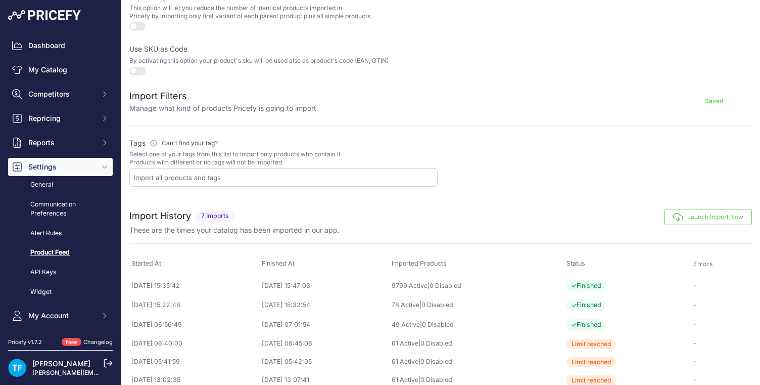
scroll to position [323, 0]
drag, startPoint x: 136, startPoint y: 68, endPoint x: 151, endPoint y: 69, distance: 15.2
click at [137, 68] on button "button" at bounding box center [137, 70] width 16 height 8
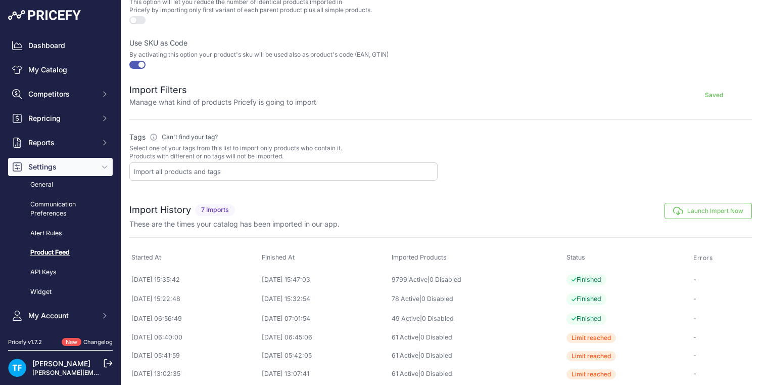
scroll to position [313, 0]
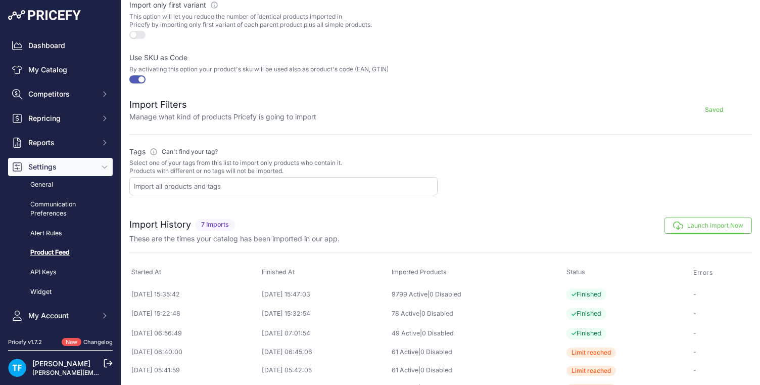
click at [354, 182] on input "text" at bounding box center [285, 186] width 303 height 9
click at [363, 153] on label "Tags Please define which tags will be used to import your products Can't find y…" at bounding box center [283, 152] width 308 height 10
click at [715, 222] on button "Launch Import Now" at bounding box center [708, 225] width 87 height 16
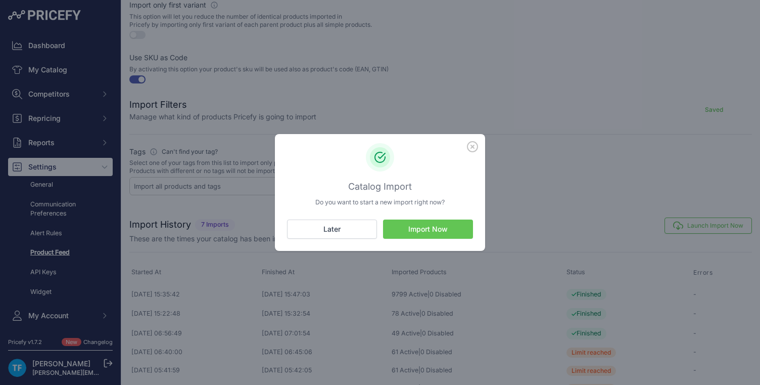
click at [439, 226] on button "Import Now" at bounding box center [428, 228] width 90 height 19
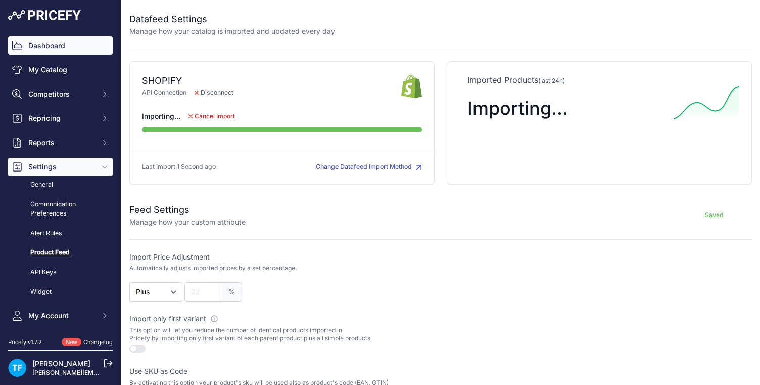
click at [64, 42] on link "Dashboard" at bounding box center [60, 45] width 105 height 18
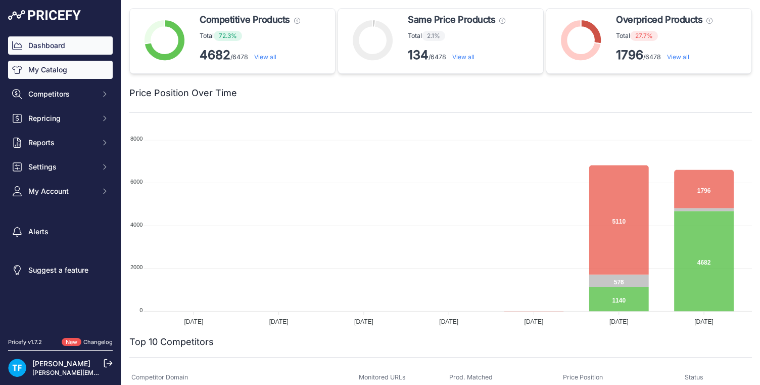
click at [63, 73] on link "My Catalog" at bounding box center [60, 70] width 105 height 18
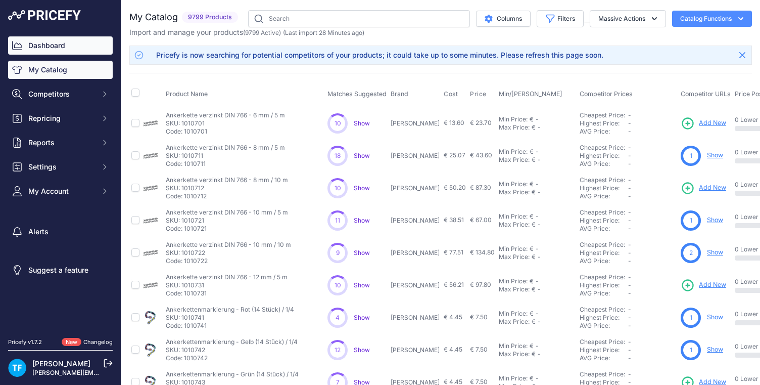
click at [56, 47] on link "Dashboard" at bounding box center [60, 45] width 105 height 18
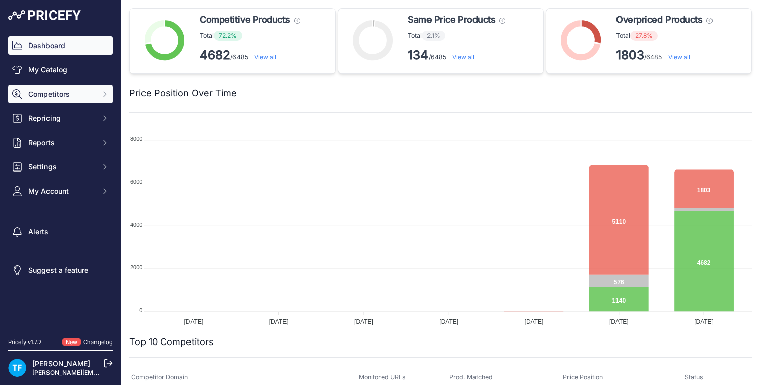
click at [62, 93] on span "Competitors" at bounding box center [61, 94] width 66 height 10
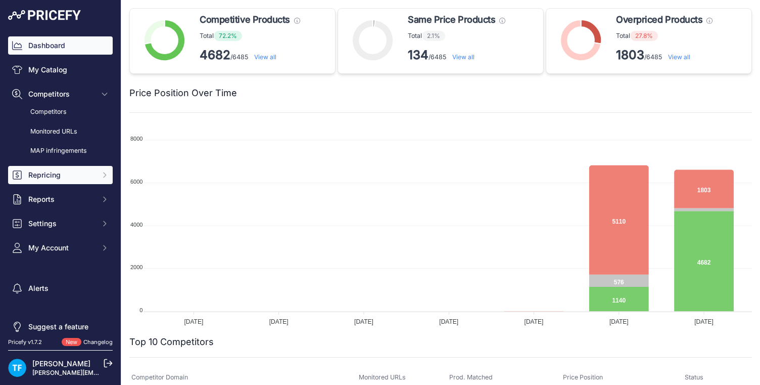
click at [46, 173] on span "Repricing" at bounding box center [61, 175] width 66 height 10
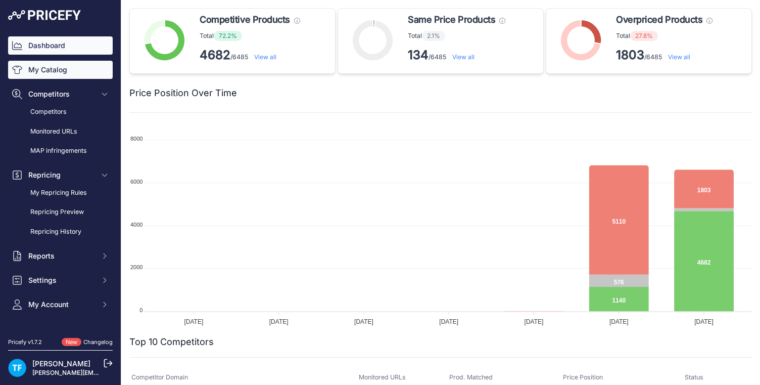
click at [53, 72] on link "My Catalog" at bounding box center [60, 70] width 105 height 18
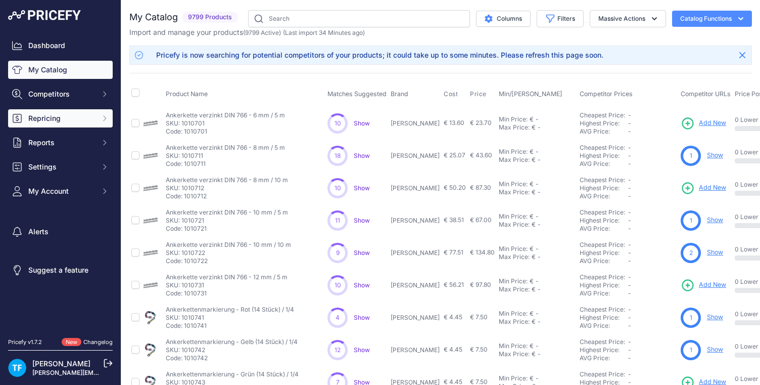
click at [60, 116] on span "Repricing" at bounding box center [61, 118] width 66 height 10
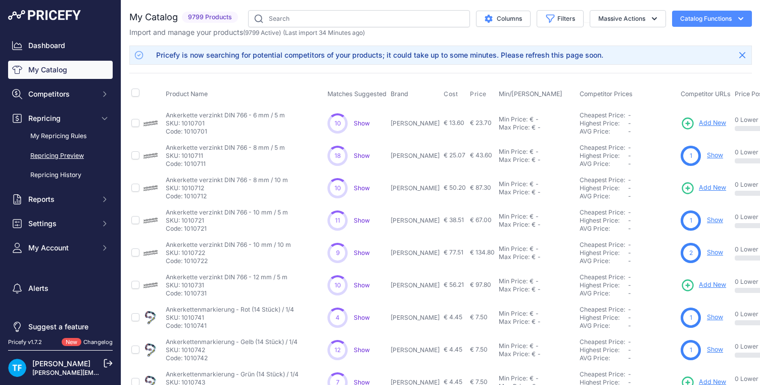
click at [72, 156] on link "Repricing Preview" at bounding box center [60, 156] width 105 height 18
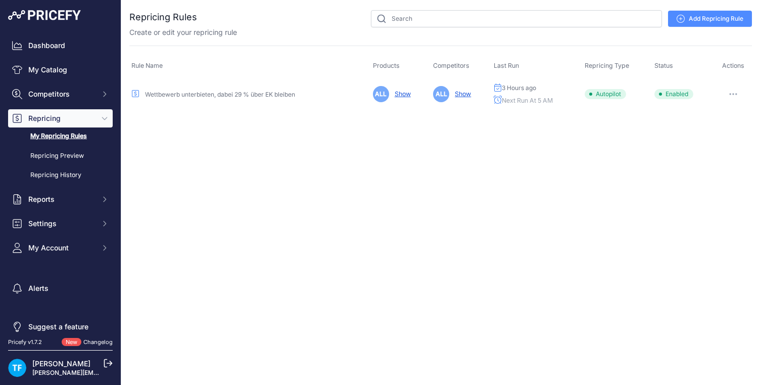
click at [734, 94] on icon "button" at bounding box center [733, 94] width 1 height 1
click at [723, 131] on button "Run Preview" at bounding box center [718, 131] width 65 height 16
click at [79, 155] on link "Repricing Preview" at bounding box center [60, 156] width 105 height 18
click at [64, 155] on link "Repricing Preview" at bounding box center [60, 156] width 105 height 18
click at [74, 155] on link "Repricing Preview" at bounding box center [60, 156] width 105 height 18
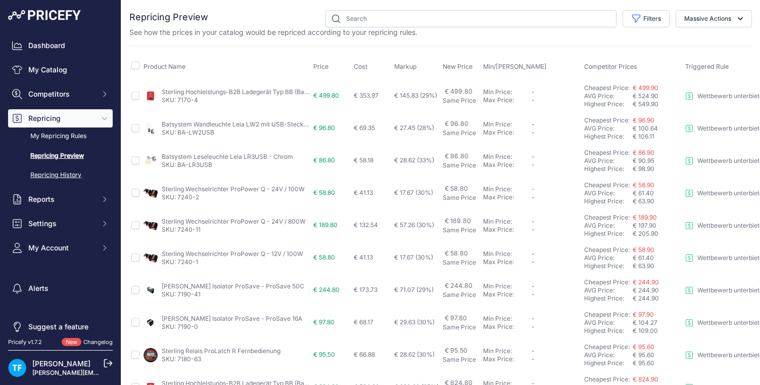
click at [73, 174] on link "Repricing History" at bounding box center [60, 175] width 105 height 18
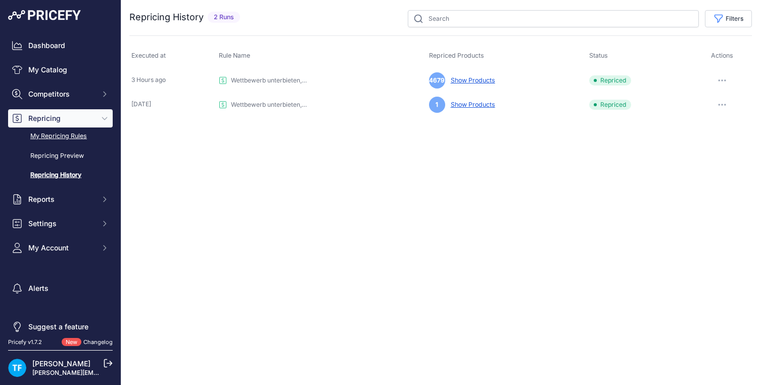
click at [73, 136] on link "My Repricing Rules" at bounding box center [60, 136] width 105 height 18
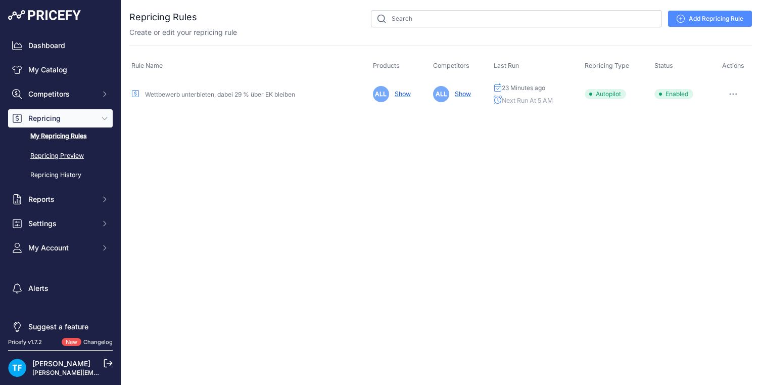
click at [75, 154] on link "Repricing Preview" at bounding box center [60, 156] width 105 height 18
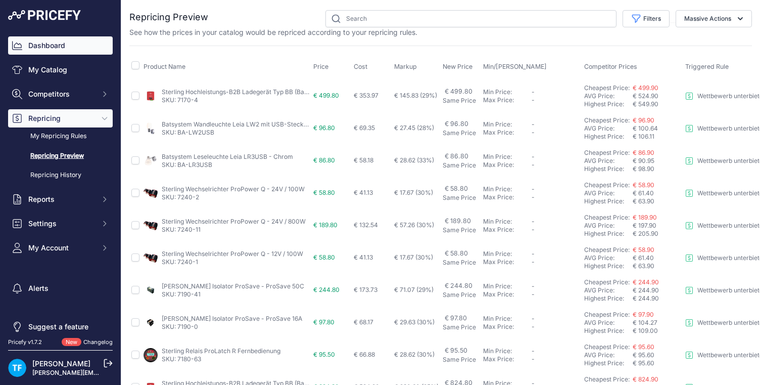
click at [57, 49] on link "Dashboard" at bounding box center [60, 45] width 105 height 18
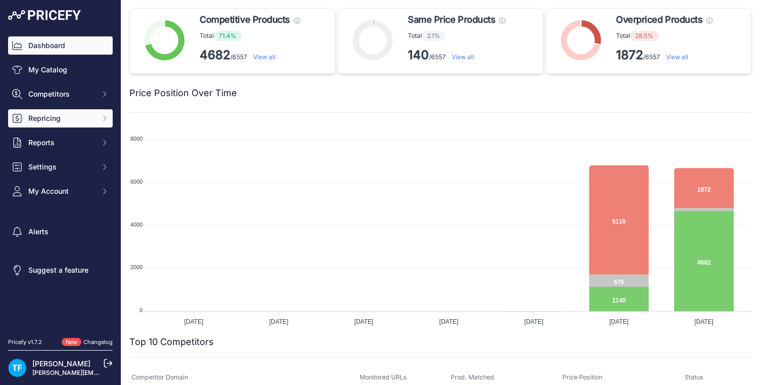
click at [59, 121] on span "Repricing" at bounding box center [61, 118] width 66 height 10
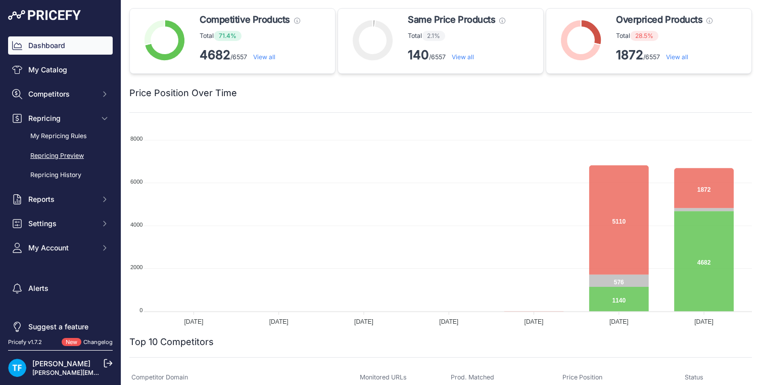
click at [74, 153] on link "Repricing Preview" at bounding box center [60, 156] width 105 height 18
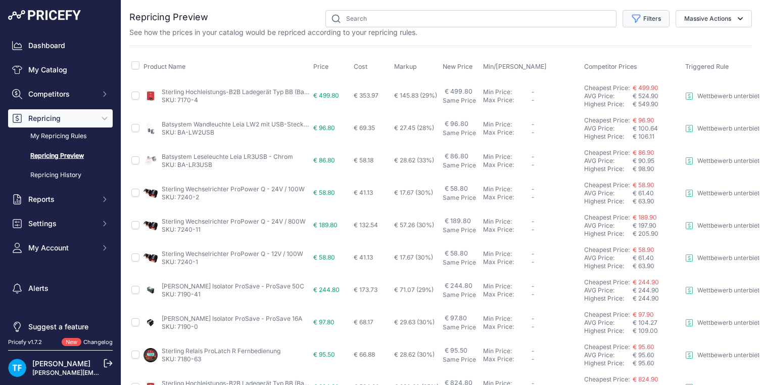
click at [655, 20] on button "Filters" at bounding box center [646, 18] width 47 height 17
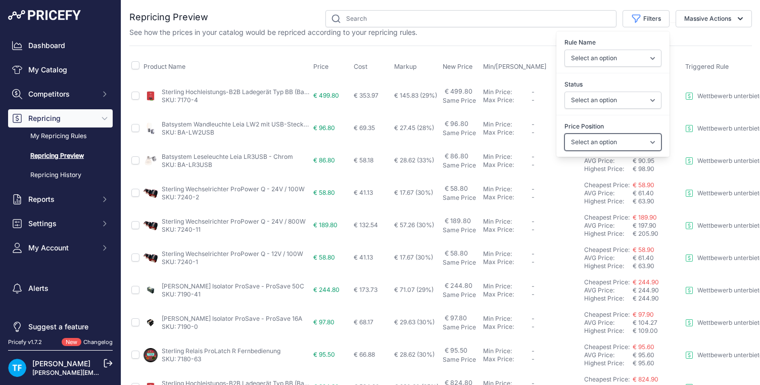
click at [630, 142] on select "Select an option I am higher Same price I am lower" at bounding box center [613, 141] width 97 height 17
select select "1"
click at [565, 133] on select "Select an option I am higher Same price I am lower" at bounding box center [613, 141] width 97 height 17
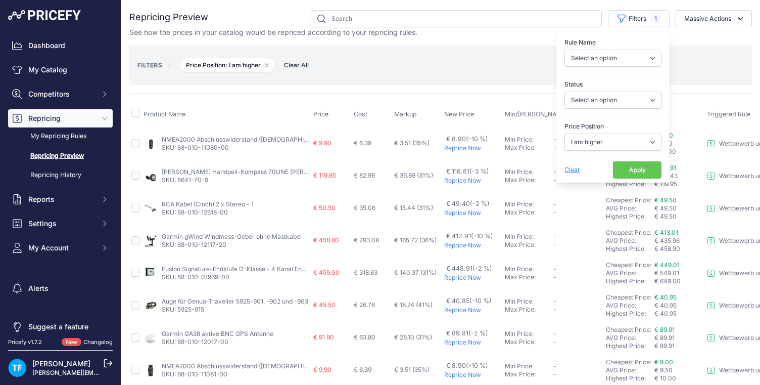
click at [625, 171] on button "Apply" at bounding box center [637, 169] width 49 height 17
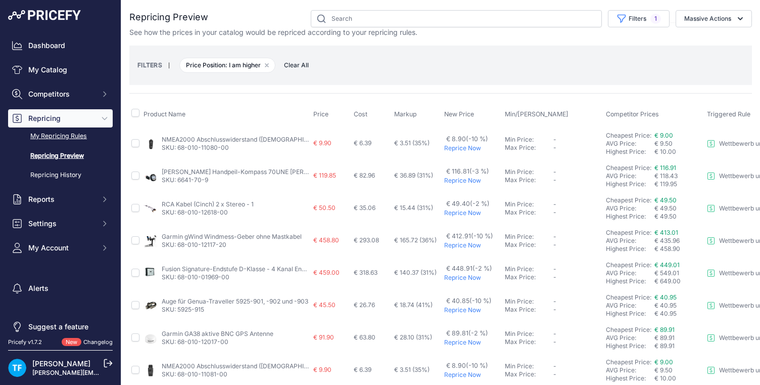
click at [73, 135] on link "My Repricing Rules" at bounding box center [60, 136] width 105 height 18
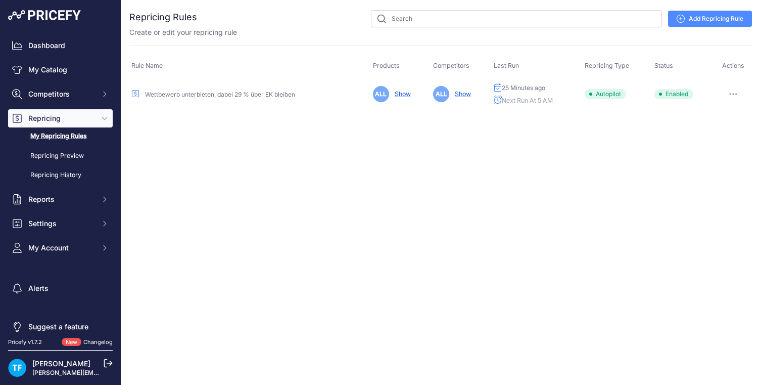
click at [733, 93] on icon "button" at bounding box center [734, 94] width 8 height 2
click at [725, 147] on button "Reprice Now" at bounding box center [718, 148] width 65 height 16
click at [736, 92] on button "button" at bounding box center [734, 94] width 20 height 14
click at [632, 152] on div "Close You are not connected to the internet." at bounding box center [440, 192] width 639 height 385
click at [731, 94] on icon "button" at bounding box center [730, 94] width 1 height 1
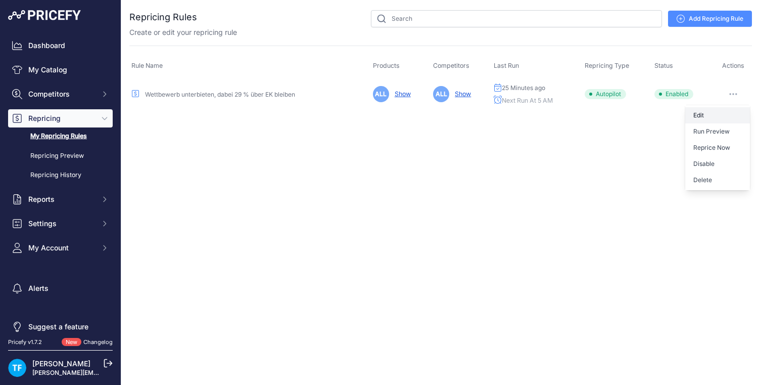
click at [723, 111] on link "Edit" at bounding box center [718, 115] width 65 height 16
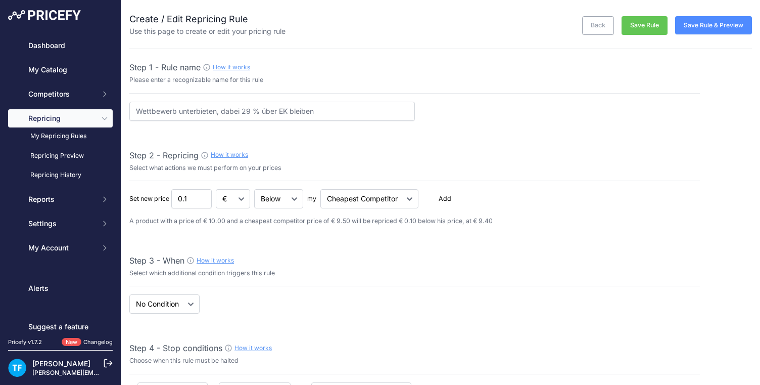
select select "5"
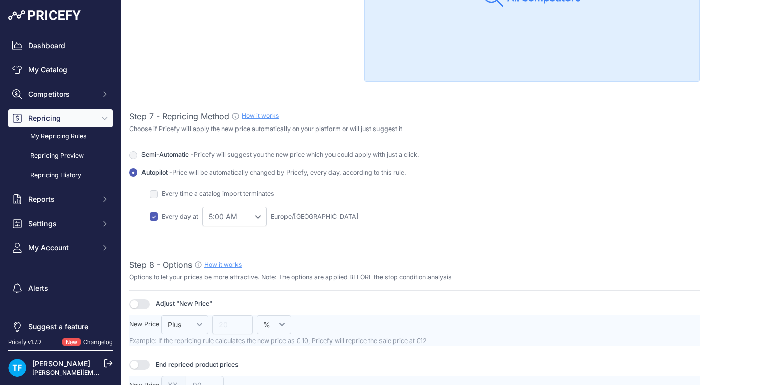
scroll to position [1044, 0]
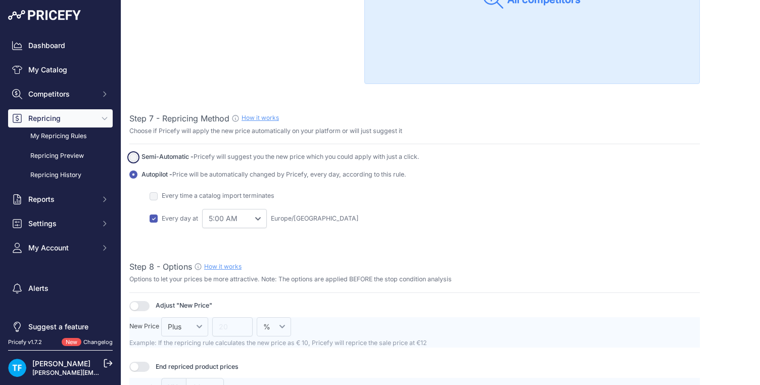
click at [135, 155] on input "Autopilot - Price will be automatically changed by Pricefy, every day, accordin…" at bounding box center [133, 157] width 8 height 8
radio input "true"
checkbox input "false"
select select "7"
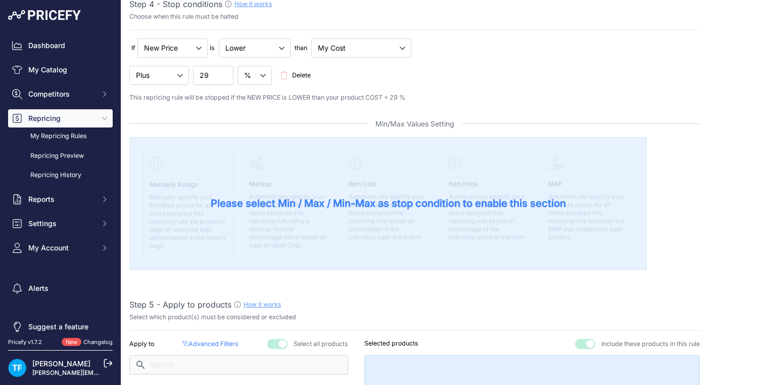
scroll to position [0, 0]
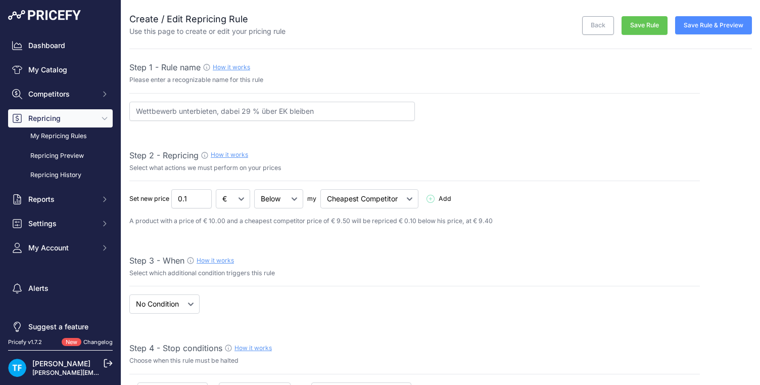
click at [645, 24] on button "Save Rule" at bounding box center [645, 25] width 46 height 19
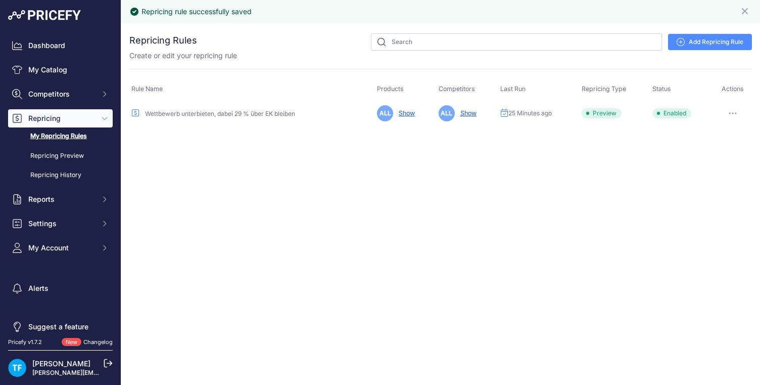
click at [734, 113] on icon "button" at bounding box center [733, 113] width 8 height 2
click at [727, 167] on button "Reprice Now" at bounding box center [718, 167] width 65 height 16
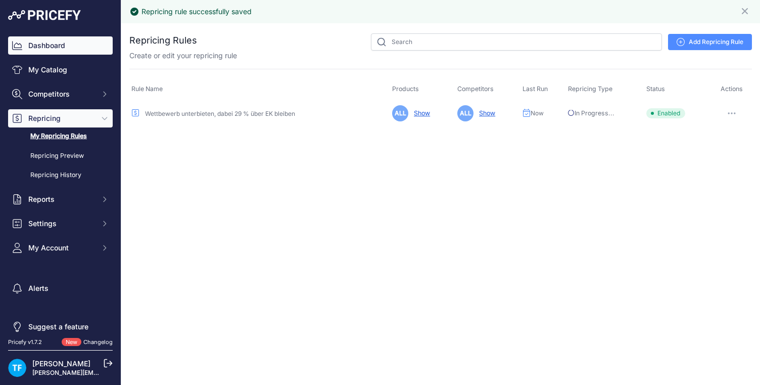
click at [55, 42] on link "Dashboard" at bounding box center [60, 45] width 105 height 18
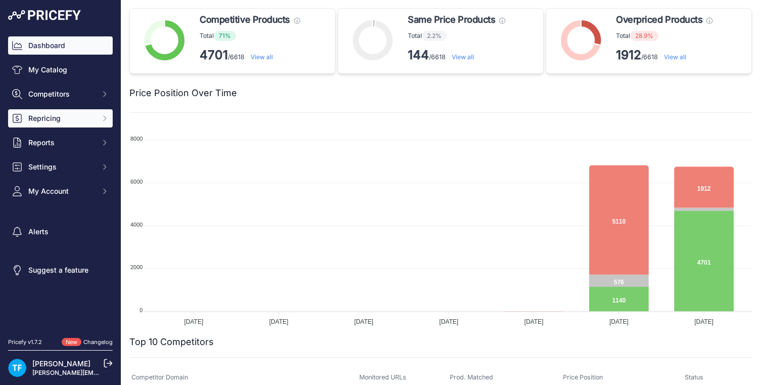
click at [69, 120] on span "Repricing" at bounding box center [61, 118] width 66 height 10
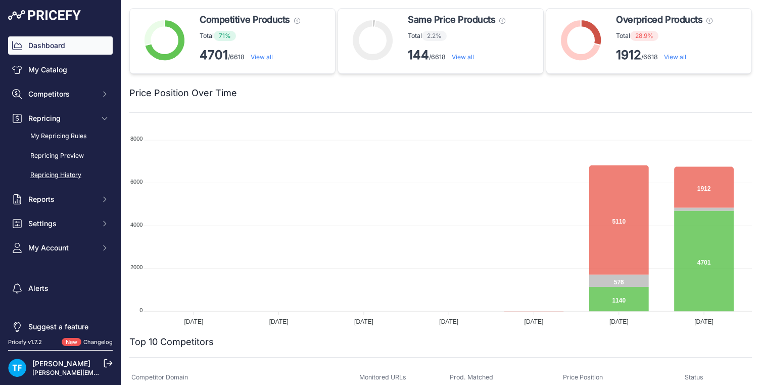
click at [73, 174] on link "Repricing History" at bounding box center [60, 175] width 105 height 18
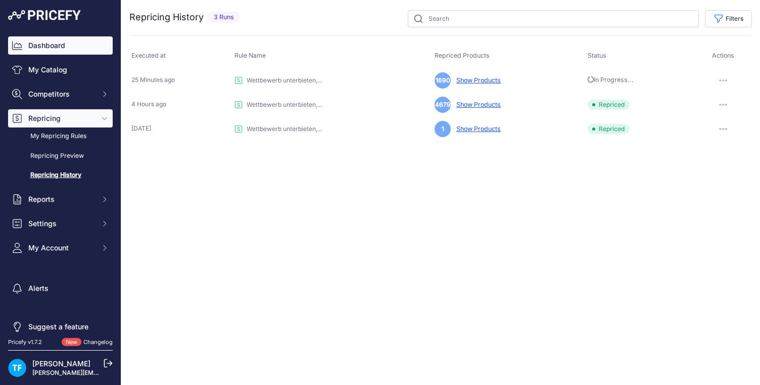
click at [63, 47] on link "Dashboard" at bounding box center [60, 45] width 105 height 18
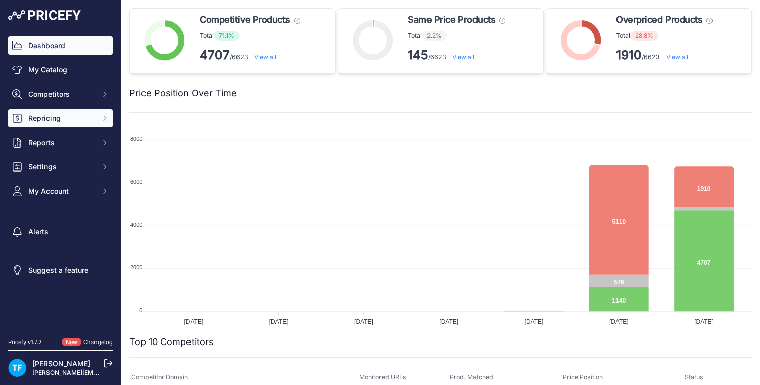
click at [73, 119] on span "Repricing" at bounding box center [61, 118] width 66 height 10
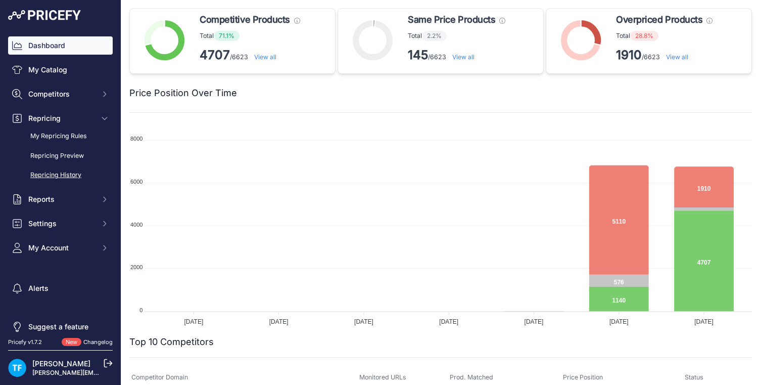
click at [74, 171] on link "Repricing History" at bounding box center [60, 175] width 105 height 18
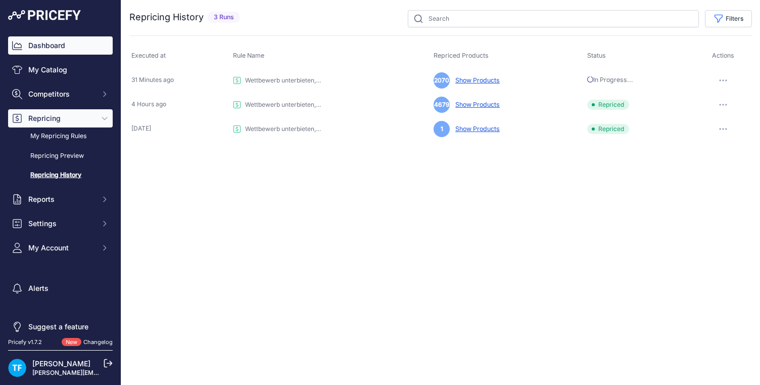
click at [69, 44] on link "Dashboard" at bounding box center [60, 45] width 105 height 18
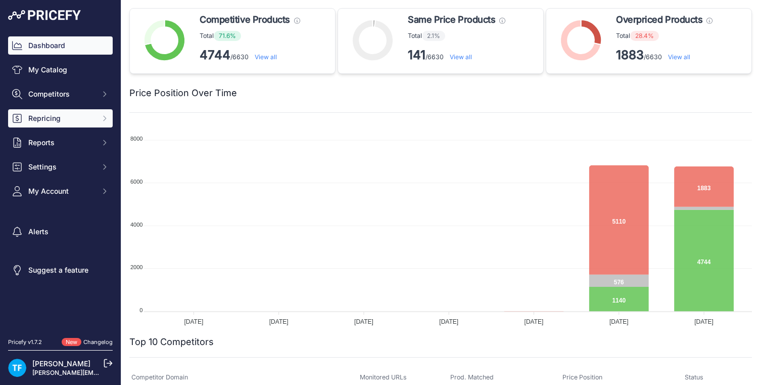
click at [60, 124] on button "Repricing" at bounding box center [60, 118] width 105 height 18
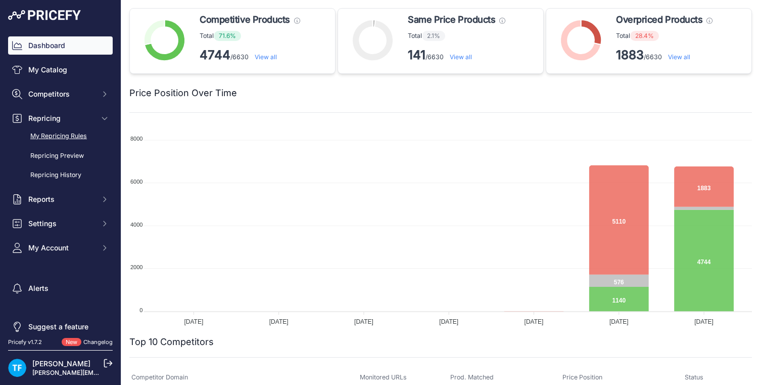
click at [74, 137] on link "My Repricing Rules" at bounding box center [60, 136] width 105 height 18
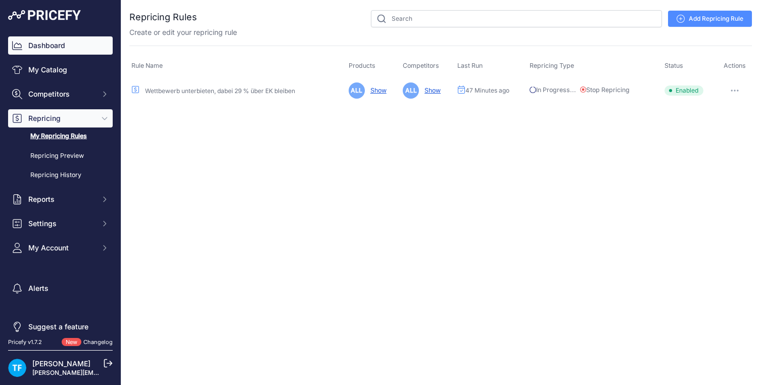
click at [54, 46] on link "Dashboard" at bounding box center [60, 45] width 105 height 18
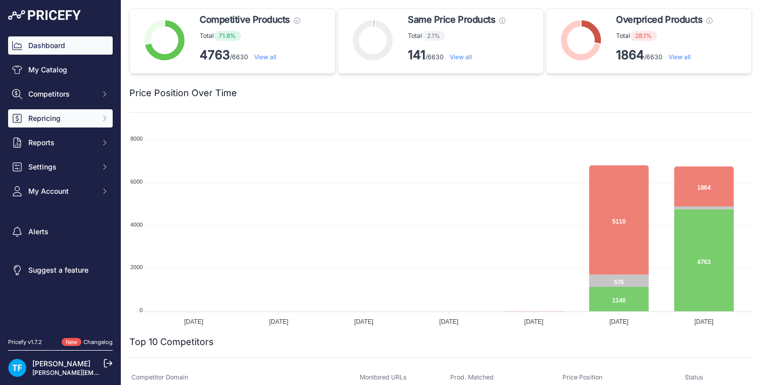
click at [62, 124] on button "Repricing" at bounding box center [60, 118] width 105 height 18
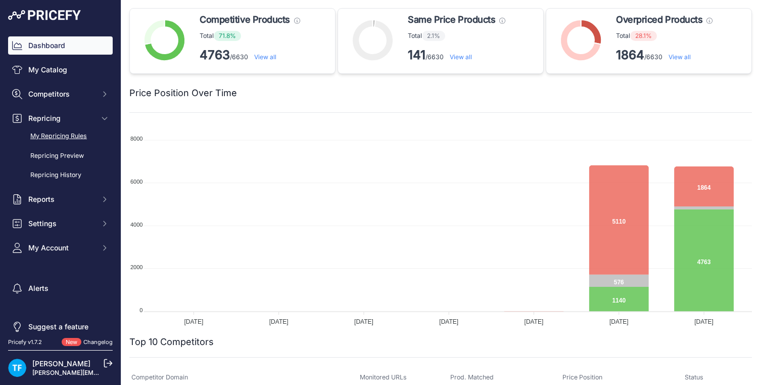
click at [75, 136] on link "My Repricing Rules" at bounding box center [60, 136] width 105 height 18
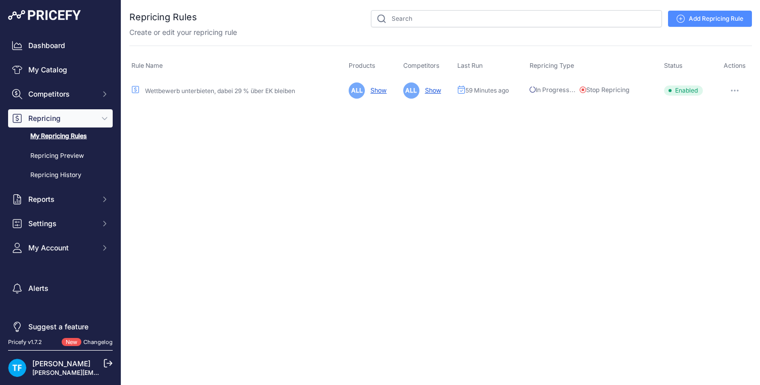
click at [433, 89] on link "Show" at bounding box center [431, 90] width 20 height 8
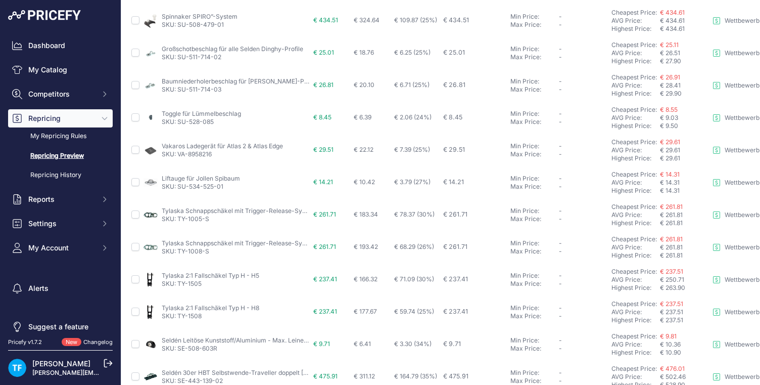
scroll to position [0, 1]
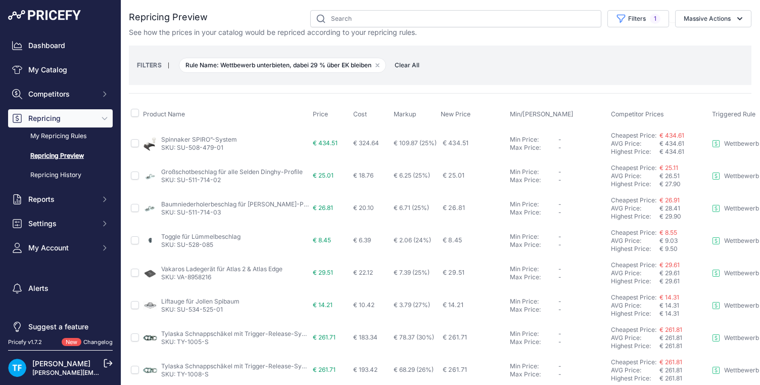
click at [52, 17] on img at bounding box center [44, 15] width 73 height 10
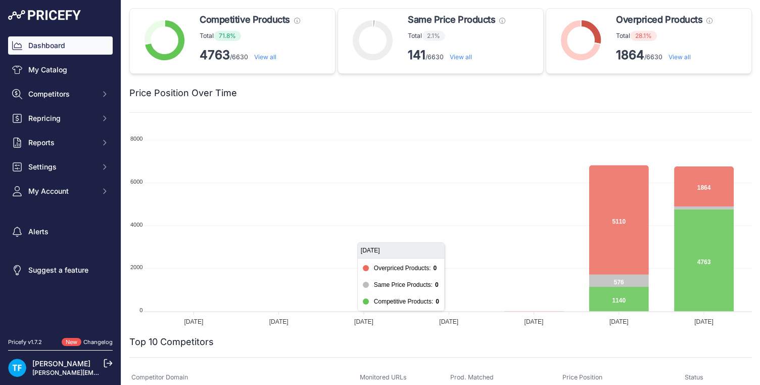
click at [429, 141] on foreignobject at bounding box center [440, 226] width 623 height 202
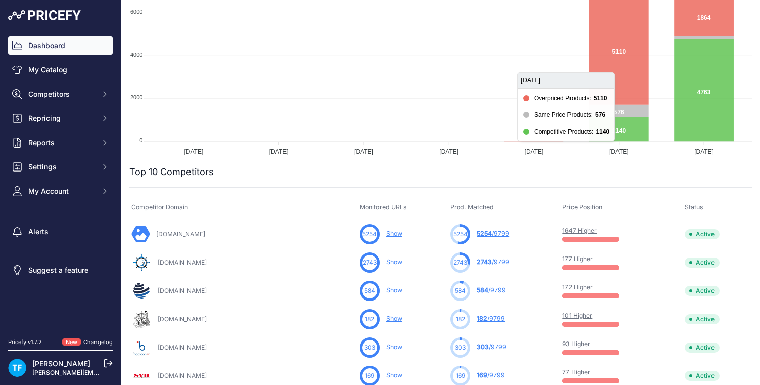
scroll to position [177, 0]
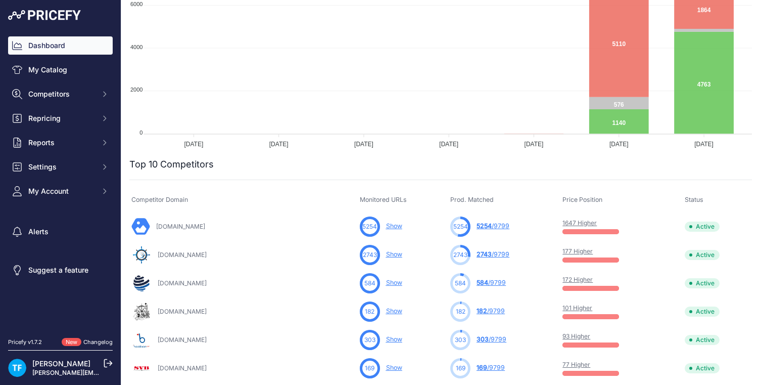
click at [203, 225] on link "[DOMAIN_NAME]" at bounding box center [180, 226] width 49 height 8
click at [58, 95] on span "Competitors" at bounding box center [61, 94] width 66 height 10
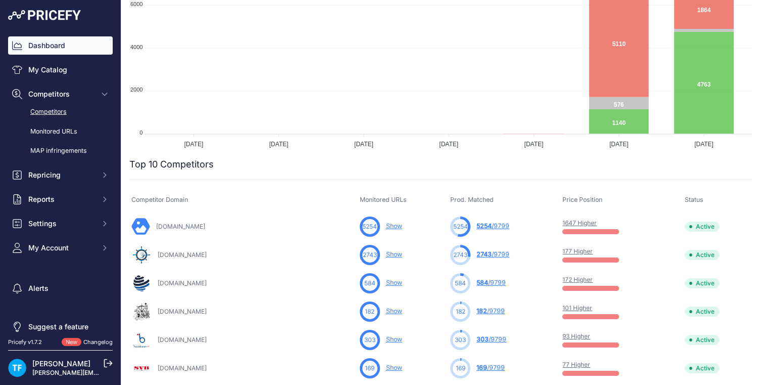
click at [60, 110] on link "Competitors" at bounding box center [60, 112] width 105 height 18
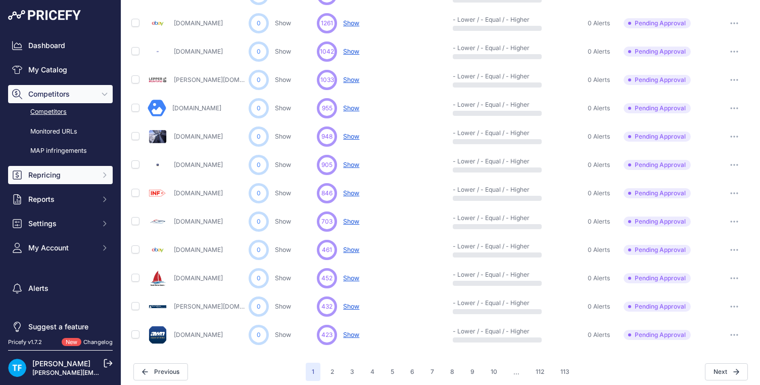
click at [59, 171] on span "Repricing" at bounding box center [61, 175] width 66 height 10
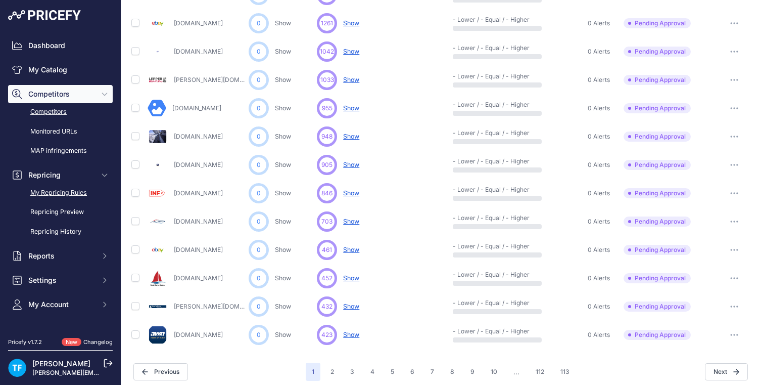
click at [76, 192] on link "My Repricing Rules" at bounding box center [60, 193] width 105 height 18
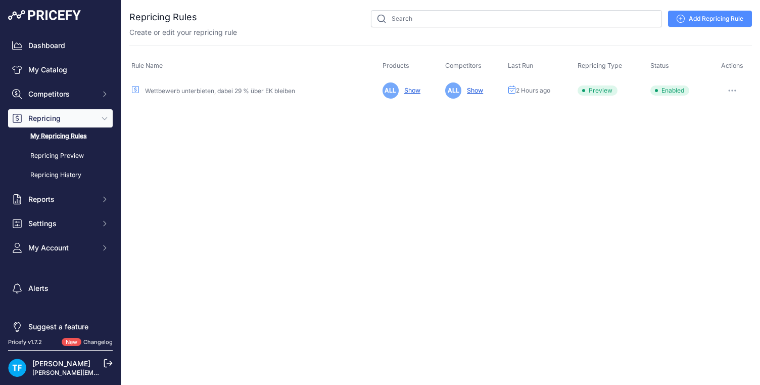
click at [734, 91] on button "button" at bounding box center [733, 90] width 20 height 14
click at [705, 110] on link "Edit" at bounding box center [718, 112] width 65 height 16
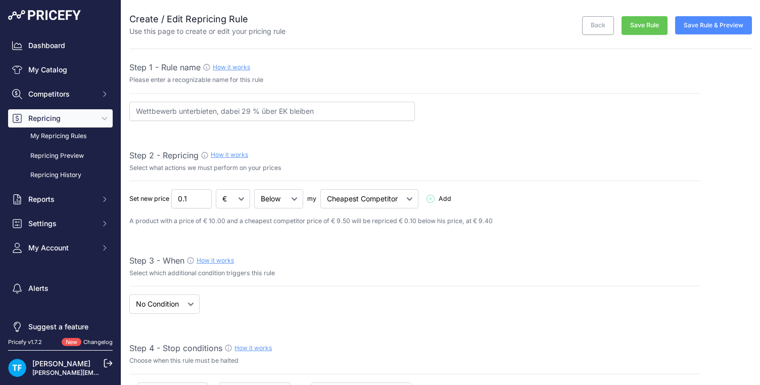
select select "7"
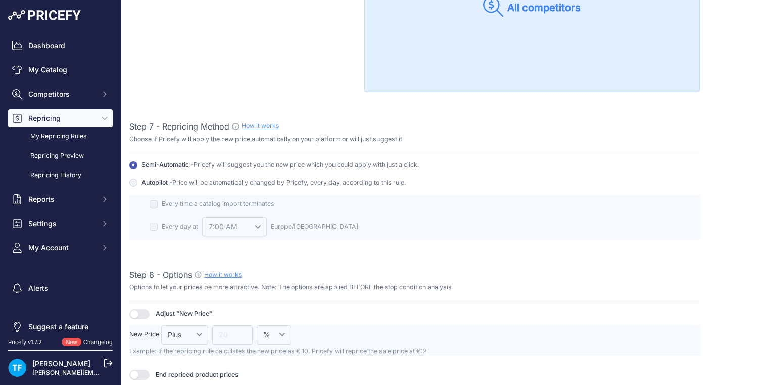
scroll to position [1037, 0]
click at [137, 180] on input "Autopilot - Price will be automatically changed by Pricefy, every day, accordin…" at bounding box center [133, 181] width 8 height 8
radio input "true"
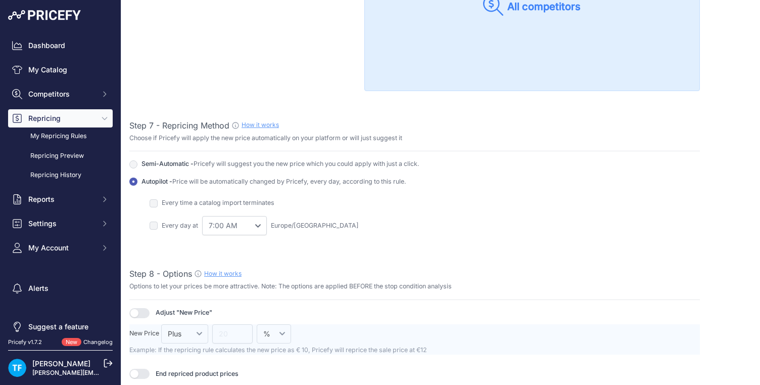
click at [158, 225] on div "Every day at 0:00 AM 1:00 AM Europe/Berlin" at bounding box center [425, 225] width 551 height 27
click at [155, 226] on input "checkbox" at bounding box center [154, 226] width 8 height 8
checkbox input "true"
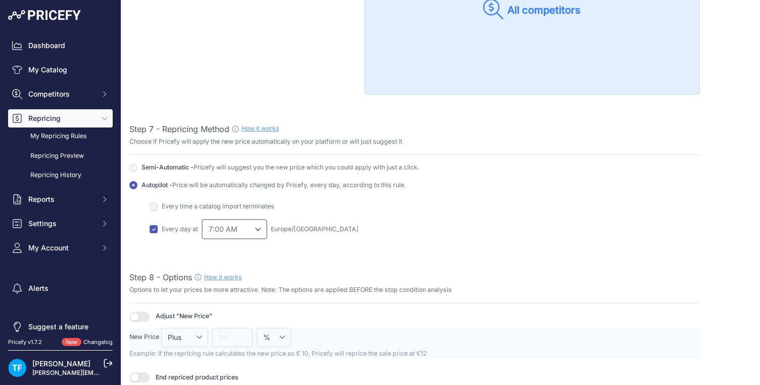
click at [247, 233] on select "0:00 AM 1:00 AM 2:00 AM" at bounding box center [234, 228] width 65 height 19
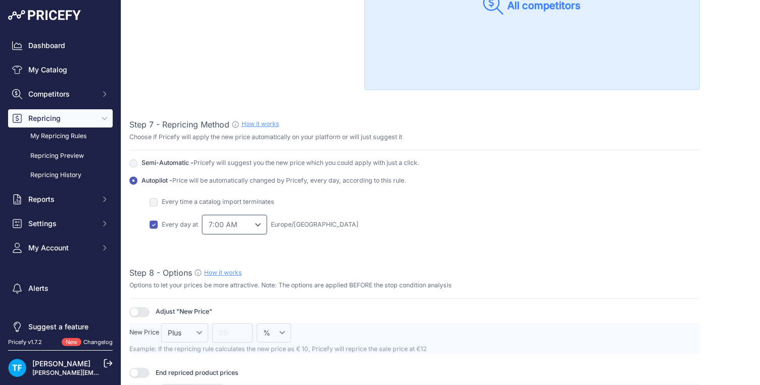
scroll to position [1036, 0]
select select "5"
click at [202, 216] on select "0:00 AM 1:00 AM 2:00 AM" at bounding box center [234, 225] width 65 height 19
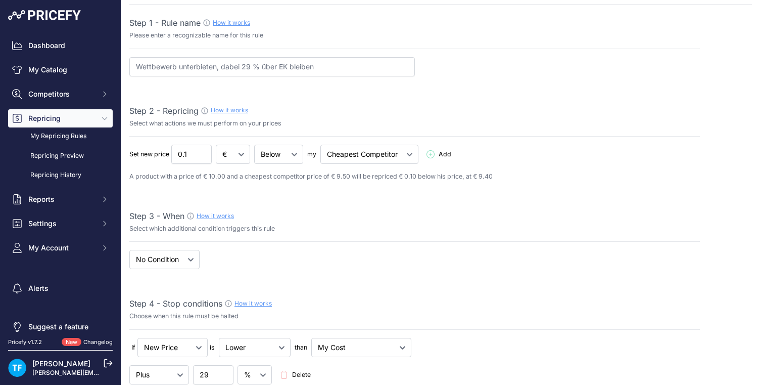
scroll to position [0, 0]
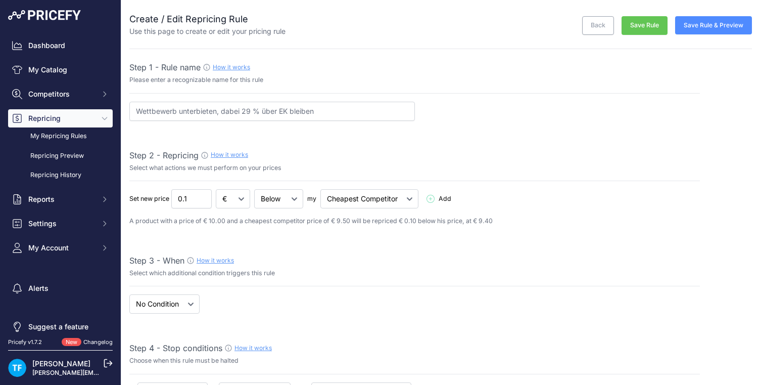
click at [653, 24] on button "Save Rule" at bounding box center [645, 25] width 46 height 19
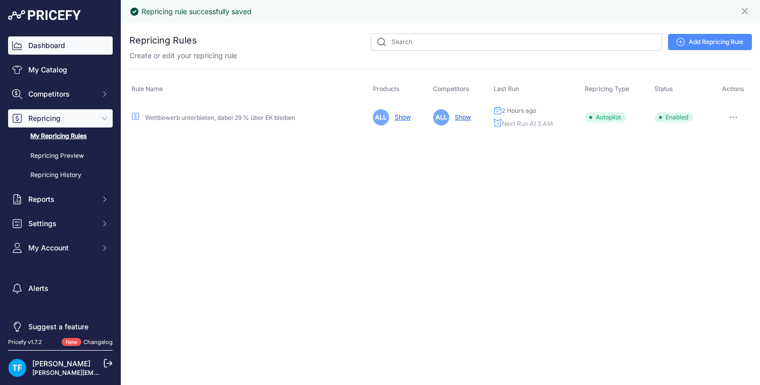
click at [63, 47] on link "Dashboard" at bounding box center [60, 45] width 105 height 18
